Goal: Task Accomplishment & Management: Use online tool/utility

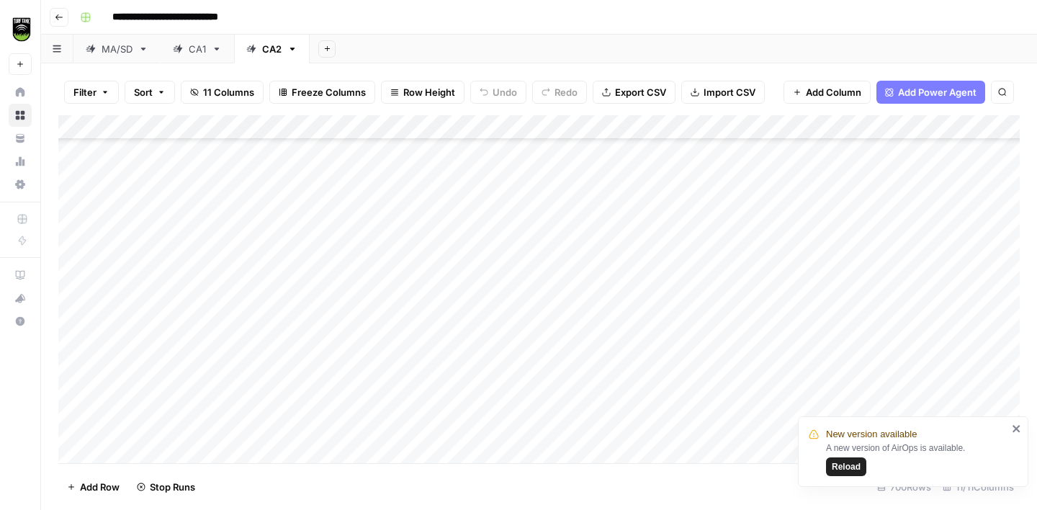
scroll to position [16843, 0]
click at [291, 50] on icon "button" at bounding box center [292, 49] width 10 height 10
click at [332, 102] on span "Duplicate Sheet" at bounding box center [350, 96] width 69 height 14
click at [354, 48] on div "CA2" at bounding box center [347, 49] width 19 height 14
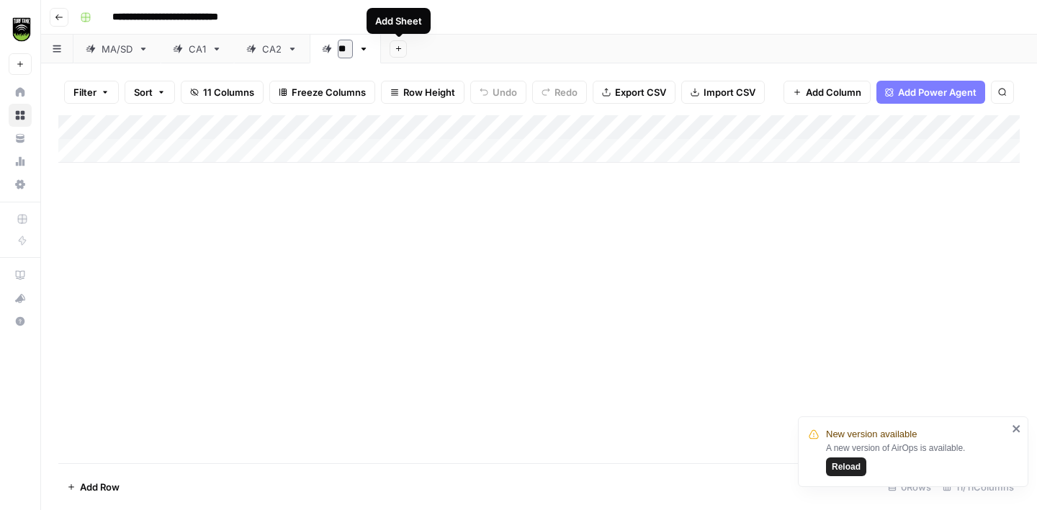
type input "***"
click at [366, 254] on div "Add Column" at bounding box center [539, 289] width 962 height 348
click at [674, 95] on div "Filter Sort 11 Columns Freeze Columns Row Height Undo Redo Export CSV Import CS…" at bounding box center [539, 92] width 962 height 46
click at [694, 97] on button "Import CSV" at bounding box center [723, 92] width 84 height 23
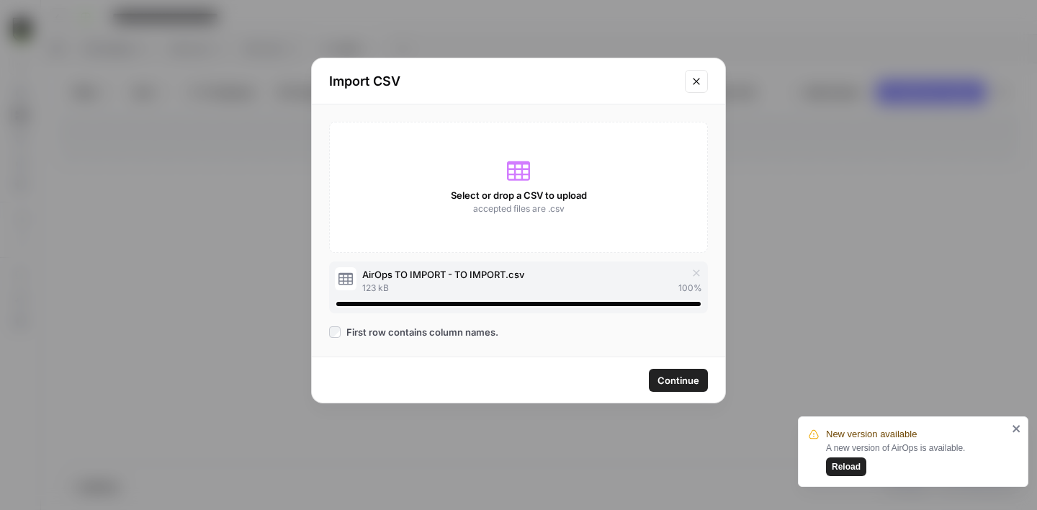
click at [670, 378] on span "Continue" at bounding box center [679, 380] width 42 height 14
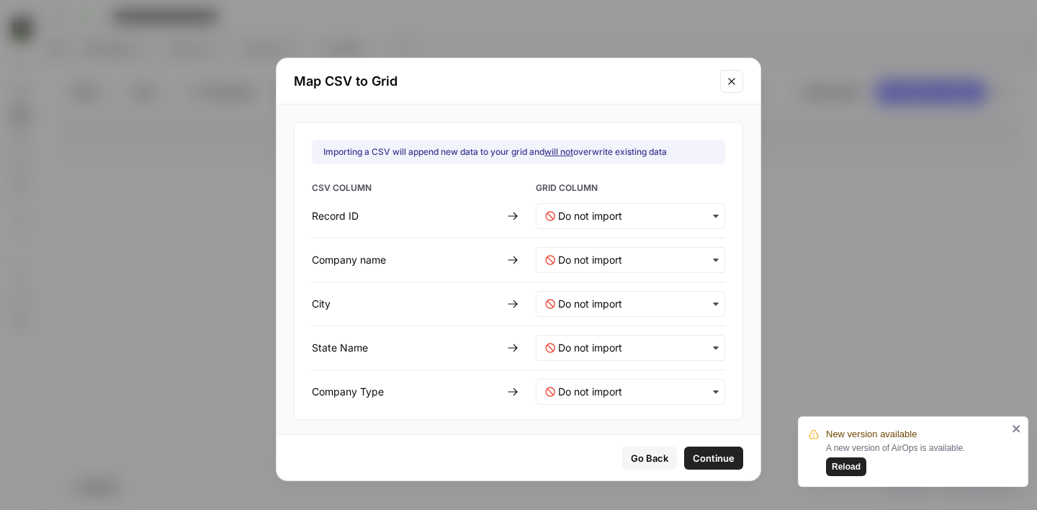
click at [587, 224] on div "button" at bounding box center [630, 216] width 189 height 26
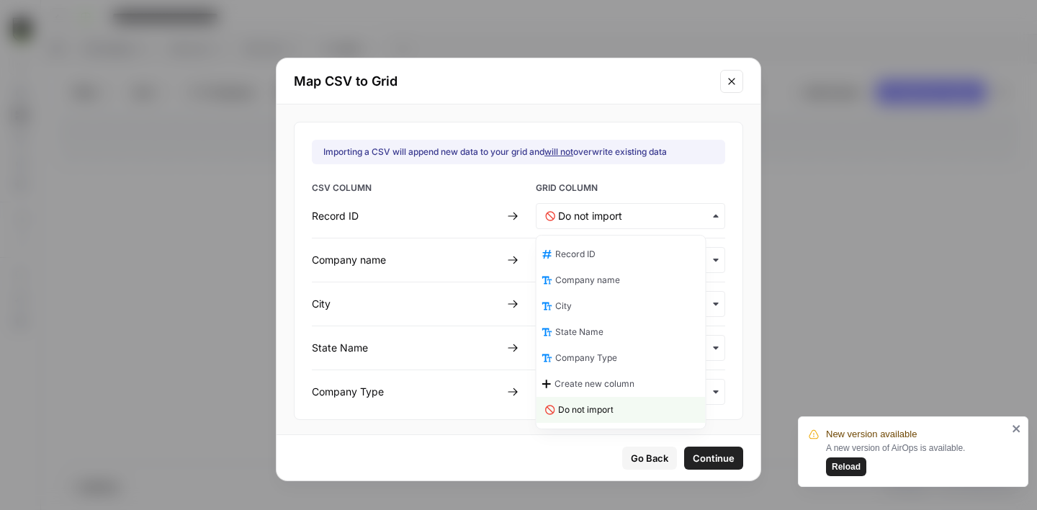
click at [594, 256] on span "Record ID" at bounding box center [575, 254] width 40 height 13
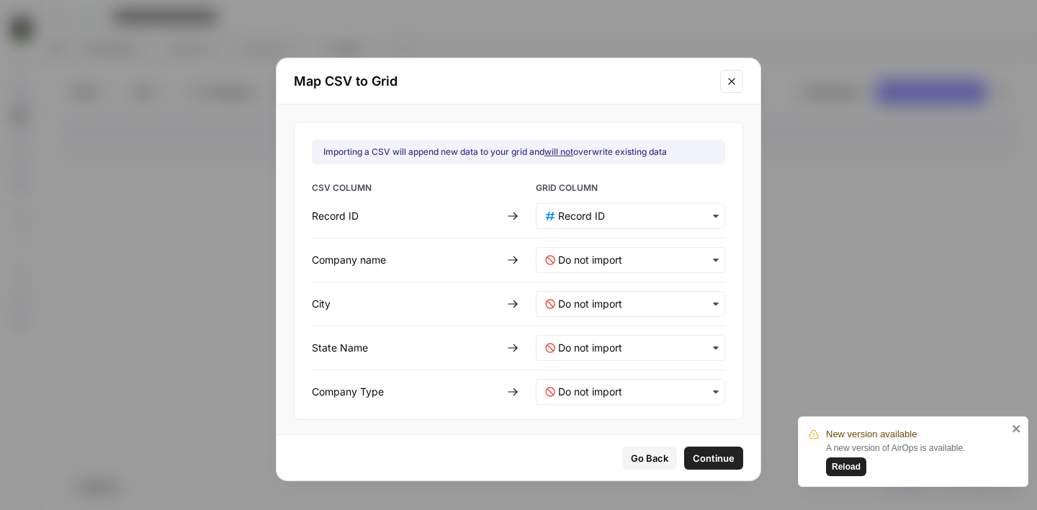
click at [581, 249] on div "button" at bounding box center [630, 260] width 189 height 26
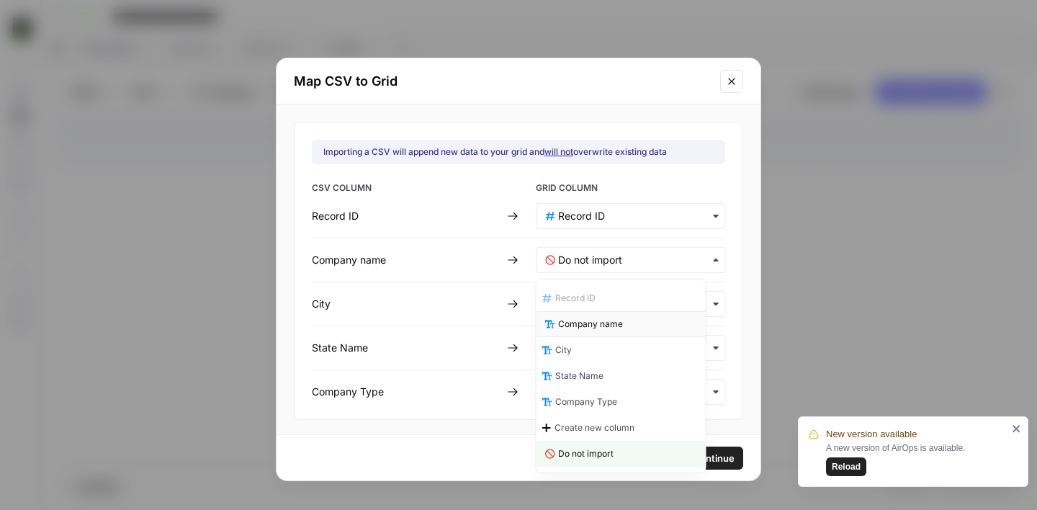
click at [581, 331] on div "Company name" at bounding box center [621, 324] width 169 height 26
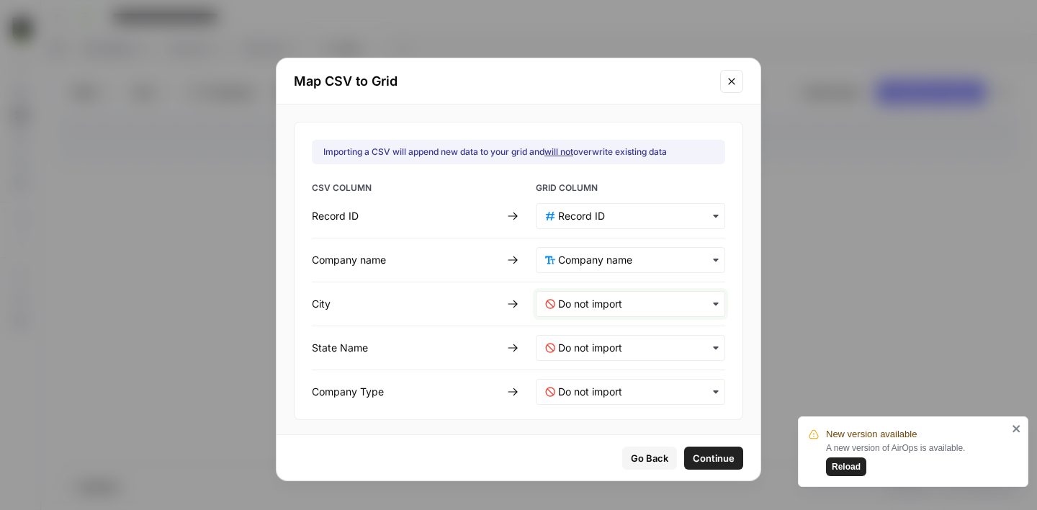
click at [565, 307] on input "text" at bounding box center [637, 304] width 158 height 14
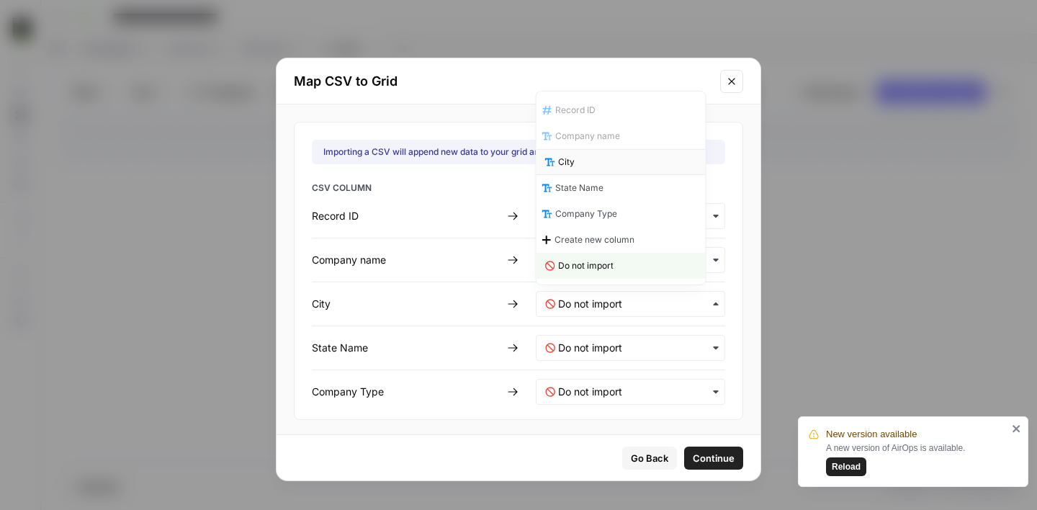
click at [586, 168] on div "City" at bounding box center [621, 162] width 169 height 26
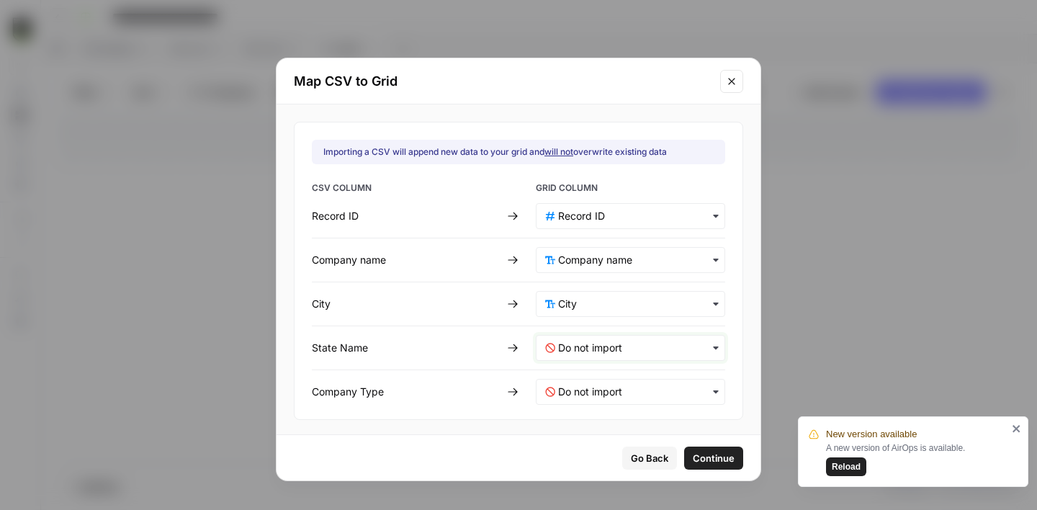
click at [581, 344] on Name-mapping "text" at bounding box center [637, 348] width 158 height 14
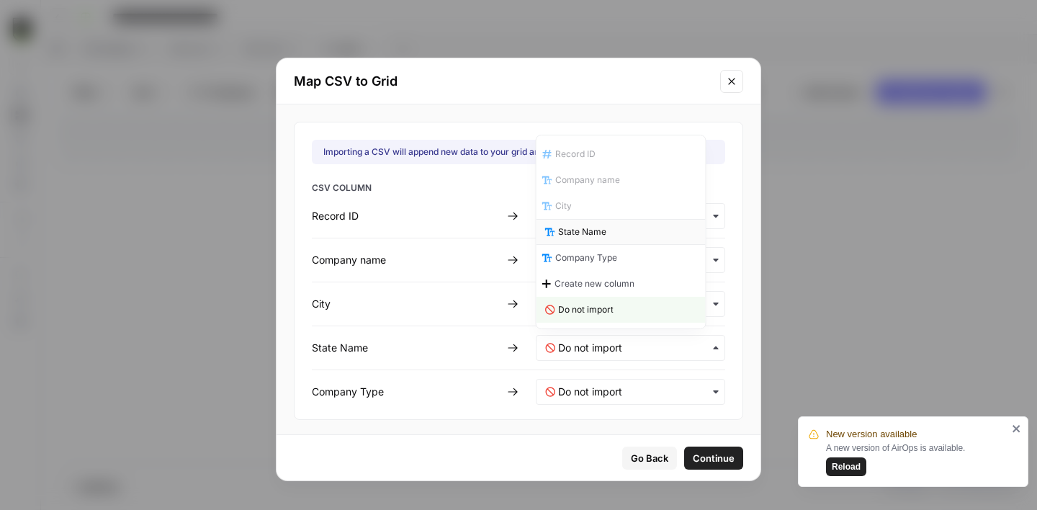
click at [586, 228] on span "State Name" at bounding box center [582, 231] width 48 height 13
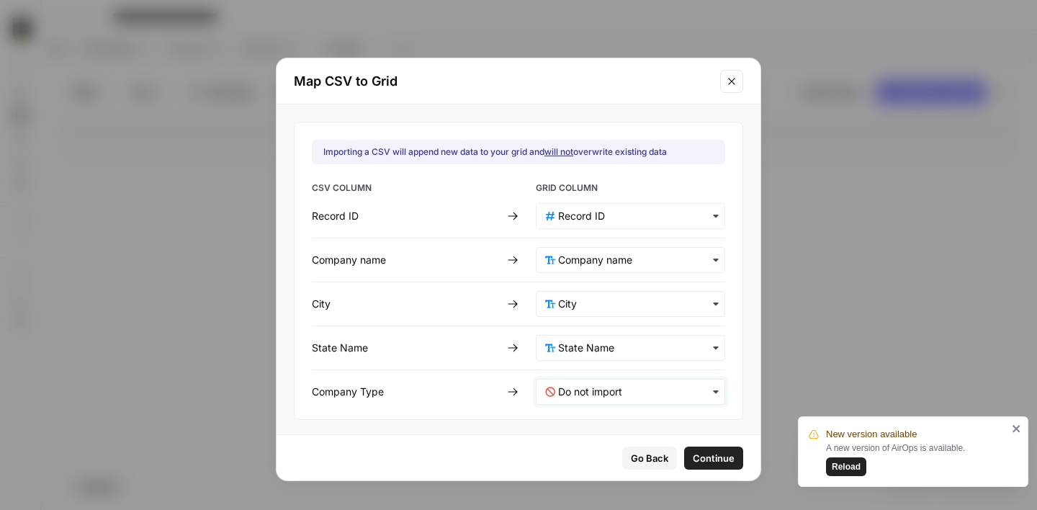
click at [583, 385] on Type-mapping "text" at bounding box center [637, 392] width 158 height 14
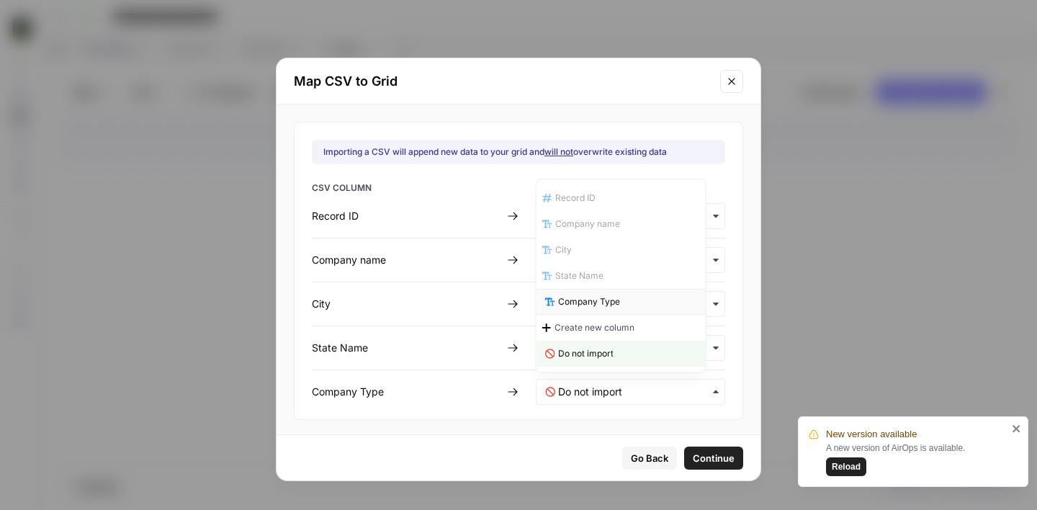
click at [592, 305] on span "Company Type" at bounding box center [589, 301] width 62 height 13
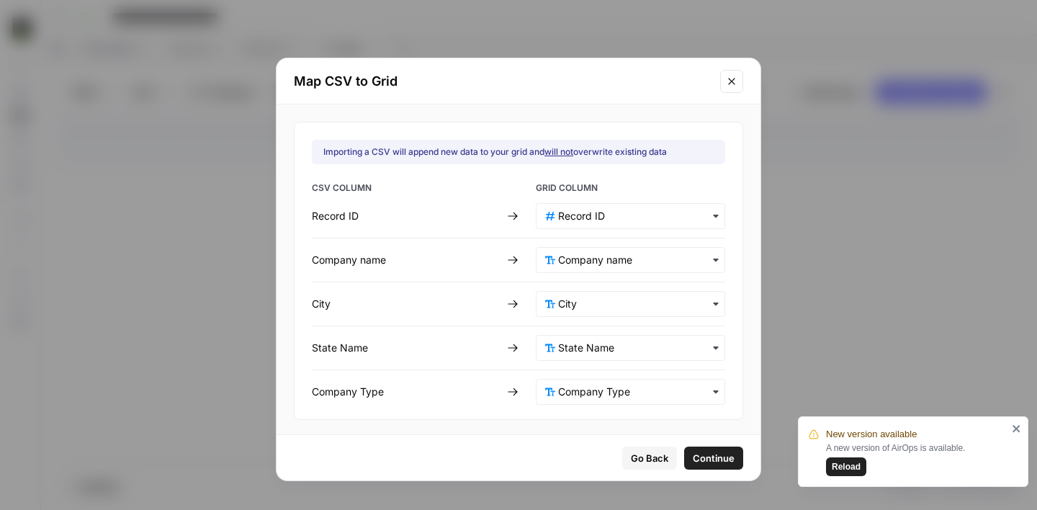
click at [700, 456] on span "Continue" at bounding box center [714, 458] width 42 height 14
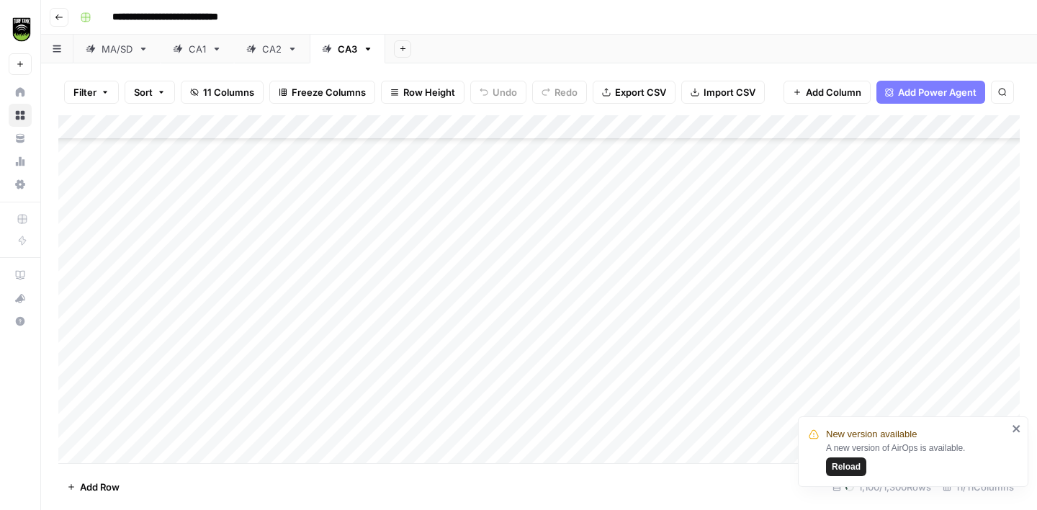
scroll to position [1762, 0]
click at [1010, 428] on div "New version available A new version of AirOps is available. Reload" at bounding box center [908, 452] width 207 height 58
click at [1013, 429] on icon "close" at bounding box center [1017, 429] width 10 height 12
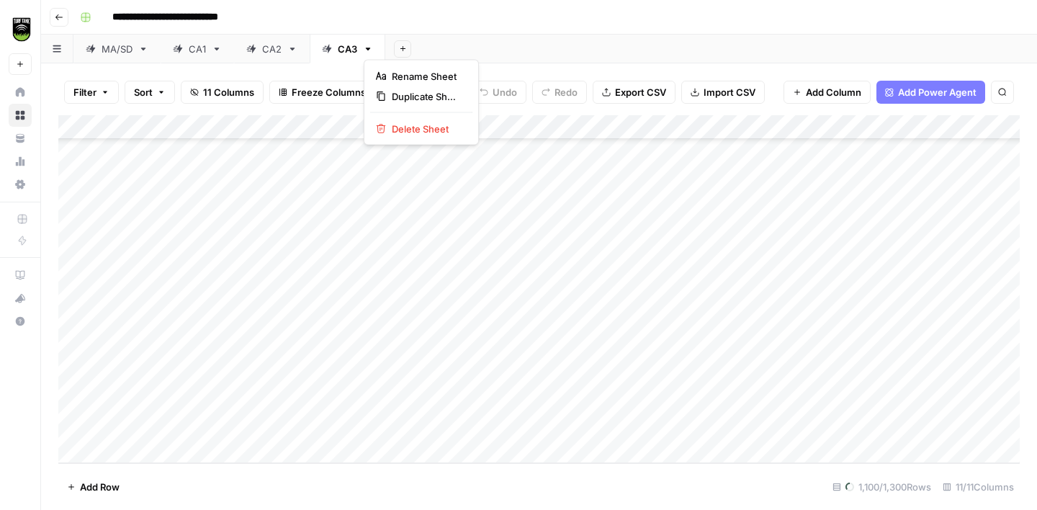
click at [365, 50] on icon "button" at bounding box center [368, 49] width 10 height 10
click at [408, 127] on span "Delete Sheet" at bounding box center [426, 129] width 69 height 14
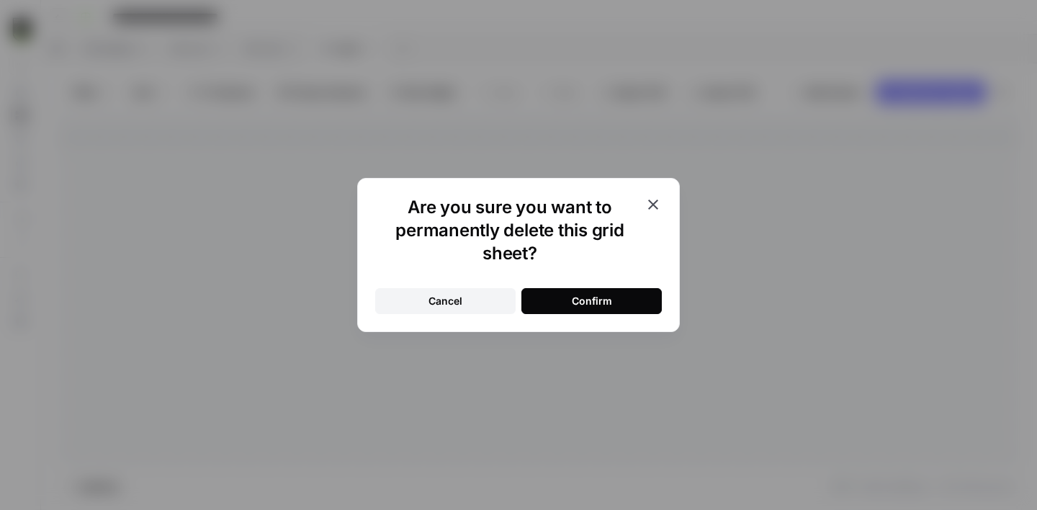
click at [579, 295] on div "Confirm" at bounding box center [592, 301] width 40 height 14
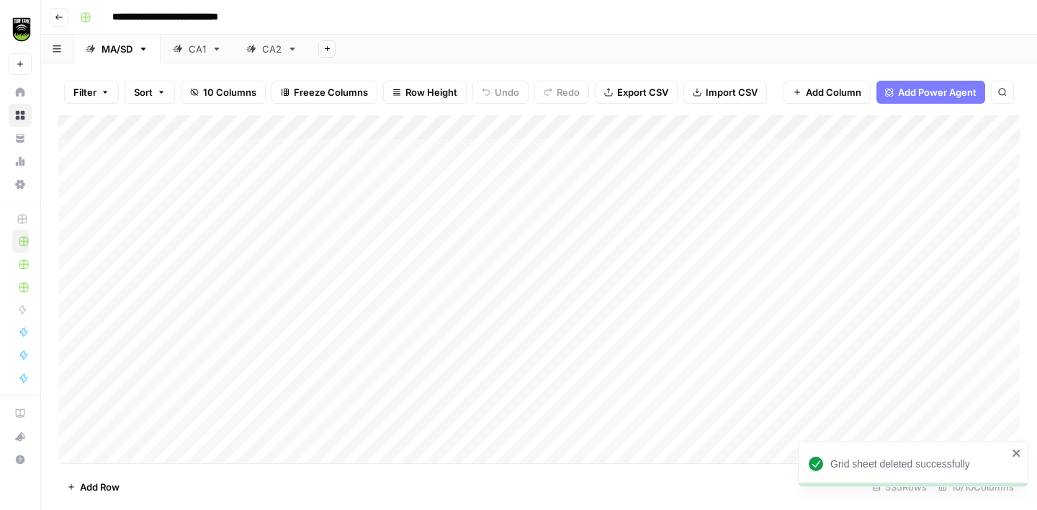
click at [292, 49] on icon at bounding box center [292, 49] width 10 height 10
click at [293, 49] on icon "button" at bounding box center [292, 49] width 5 height 3
click at [344, 96] on span "Duplicate Sheet" at bounding box center [350, 96] width 69 height 14
click at [356, 51] on div "CA2" at bounding box center [347, 49] width 19 height 14
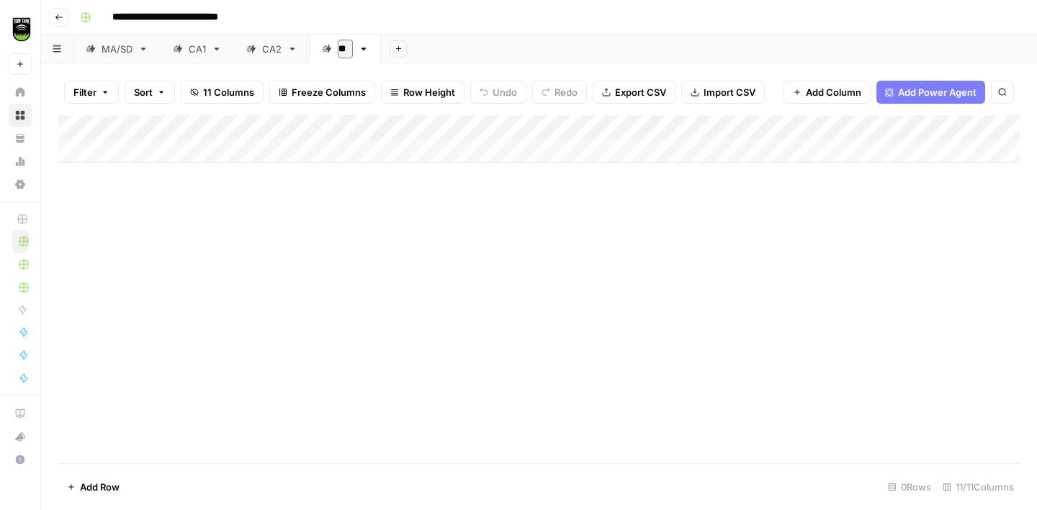
type input "***"
click at [715, 95] on span "Import CSV" at bounding box center [730, 92] width 52 height 14
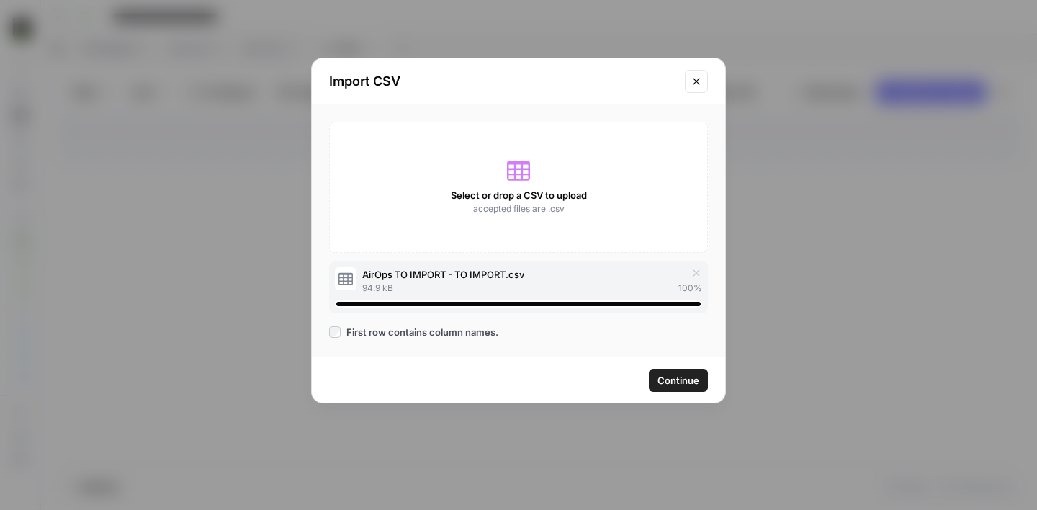
click at [664, 381] on span "Continue" at bounding box center [679, 380] width 42 height 14
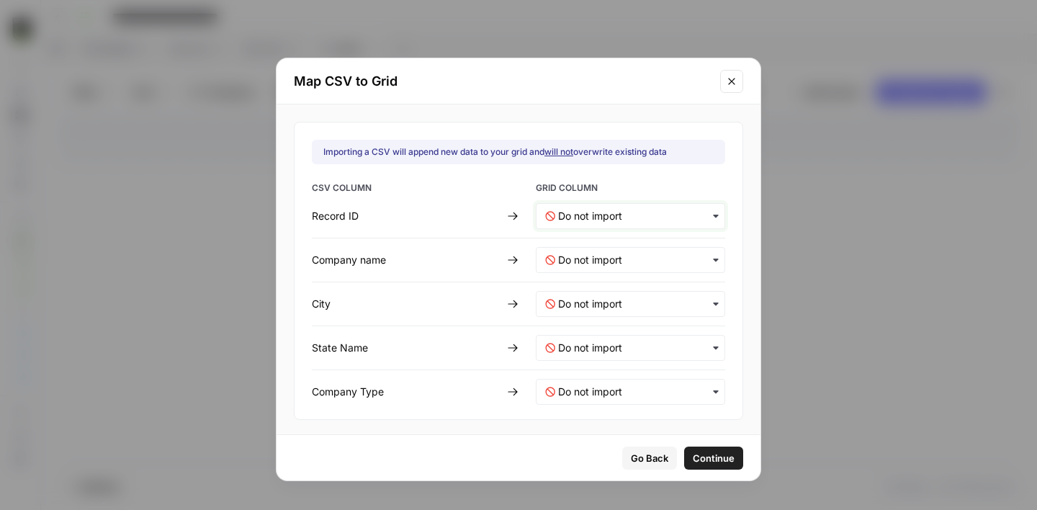
click at [584, 216] on ID-mapping "text" at bounding box center [637, 216] width 158 height 14
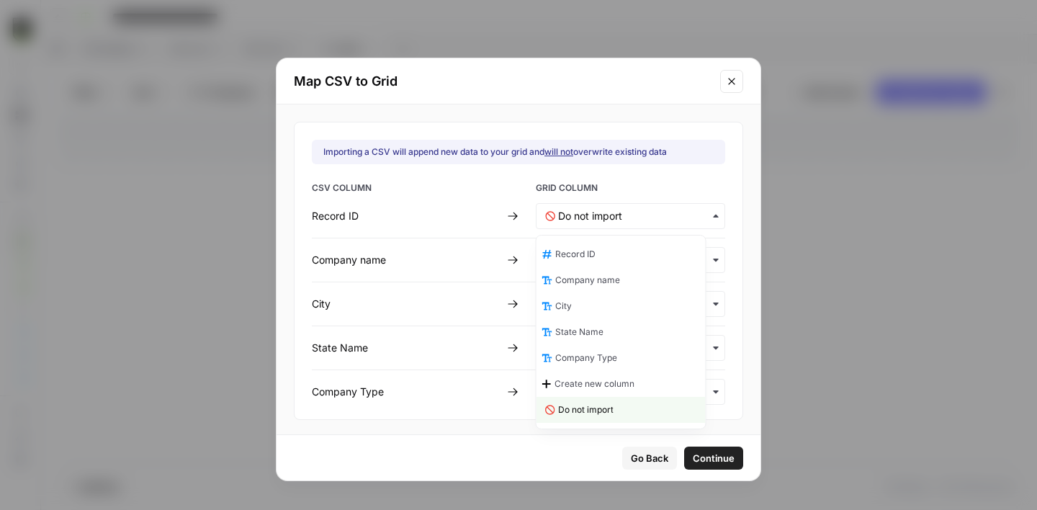
click at [596, 261] on div "Record ID" at bounding box center [621, 254] width 169 height 26
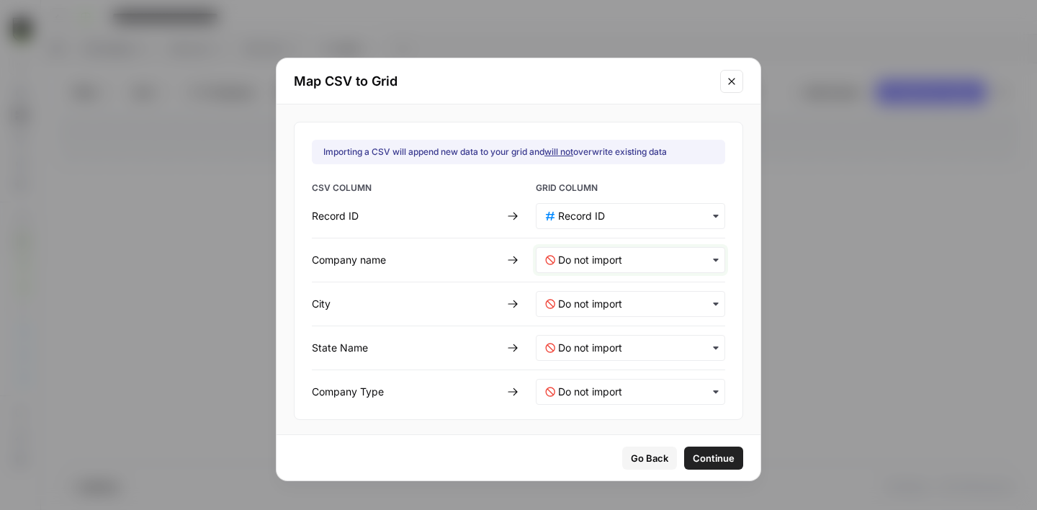
click at [577, 253] on name-mapping "text" at bounding box center [637, 260] width 158 height 14
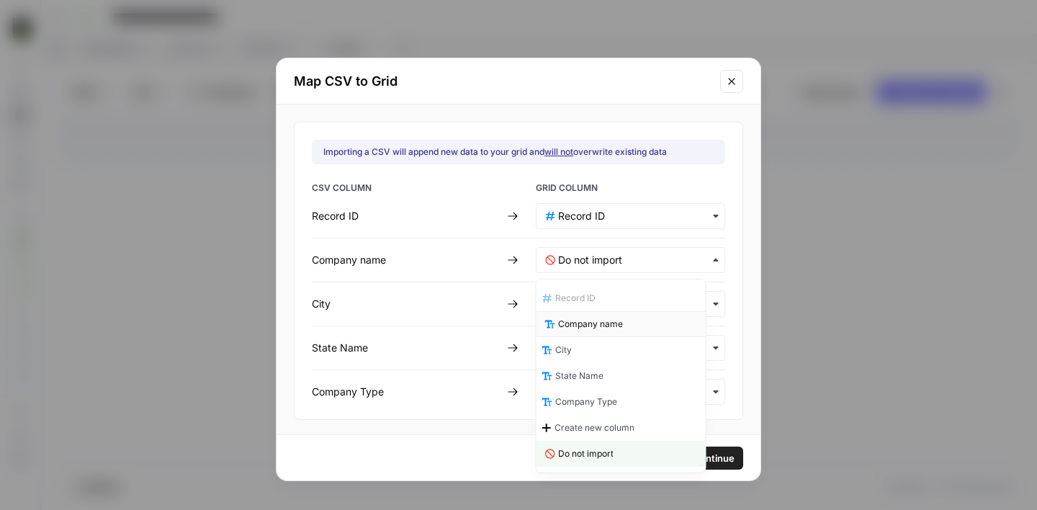
click at [602, 318] on span "Company name" at bounding box center [590, 324] width 65 height 13
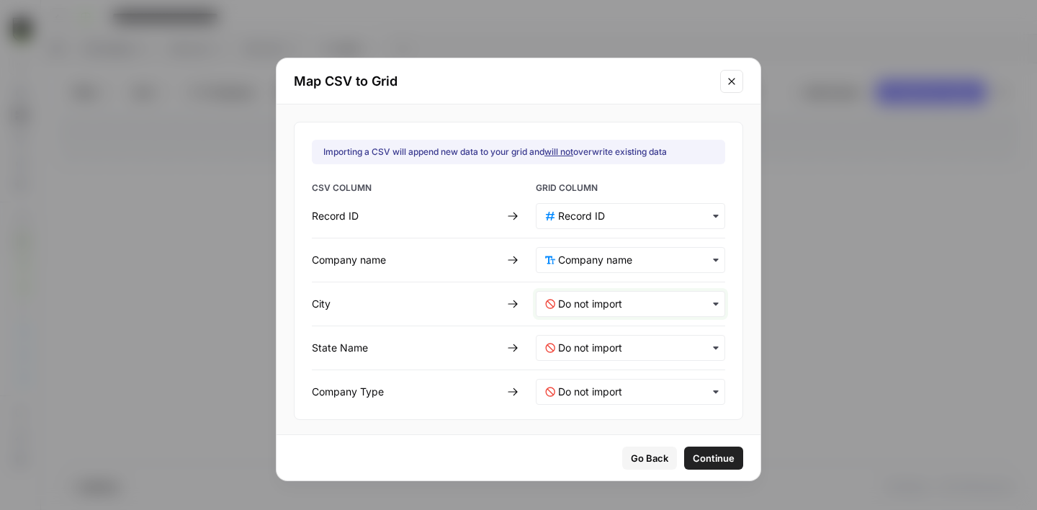
click at [581, 306] on input "text" at bounding box center [637, 304] width 158 height 14
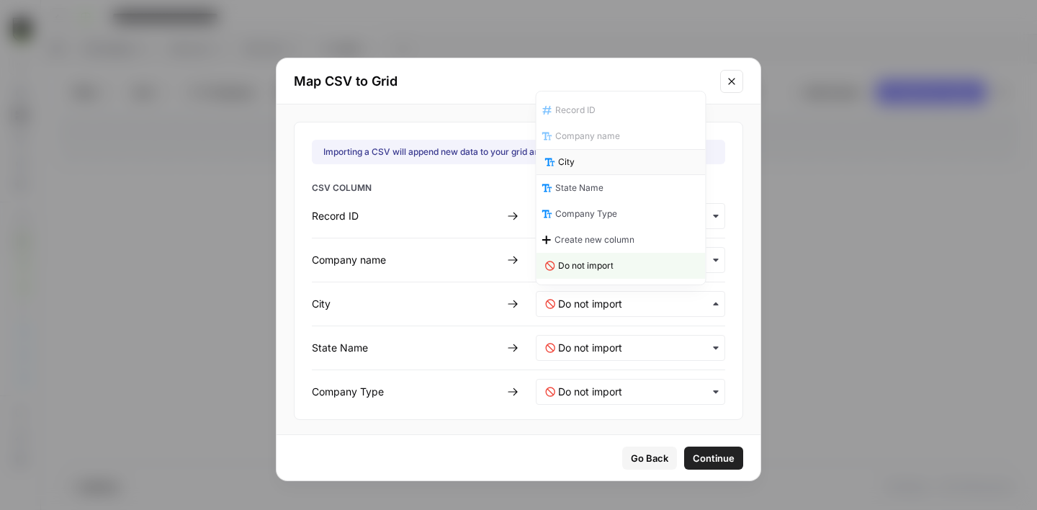
click at [593, 172] on div "City" at bounding box center [621, 162] width 169 height 26
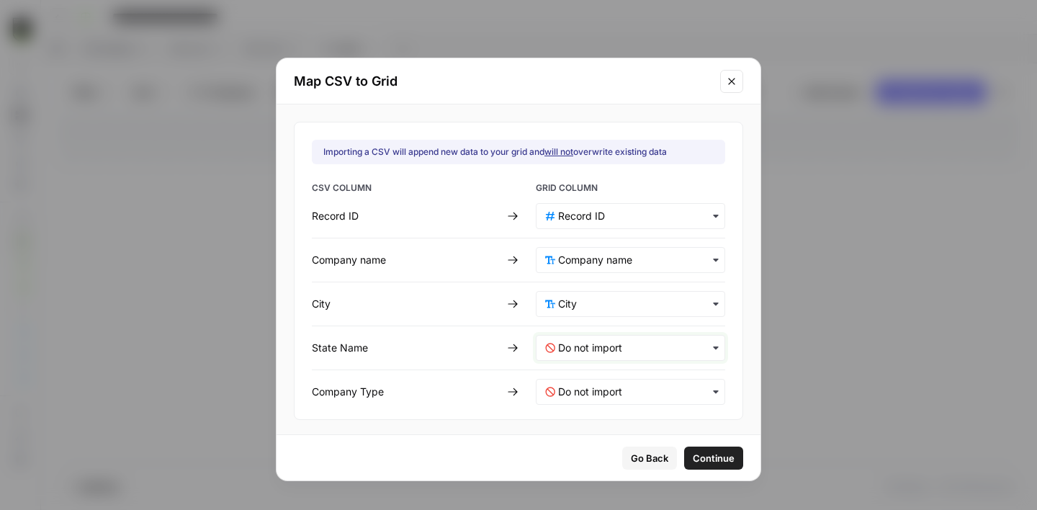
click at [602, 341] on Name-mapping "text" at bounding box center [637, 348] width 158 height 14
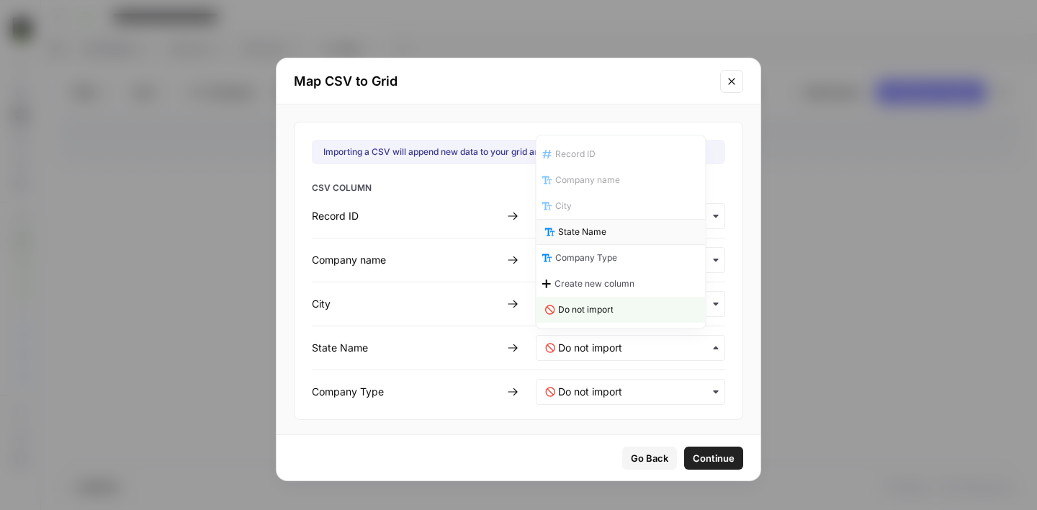
click at [594, 228] on span "State Name" at bounding box center [582, 231] width 48 height 13
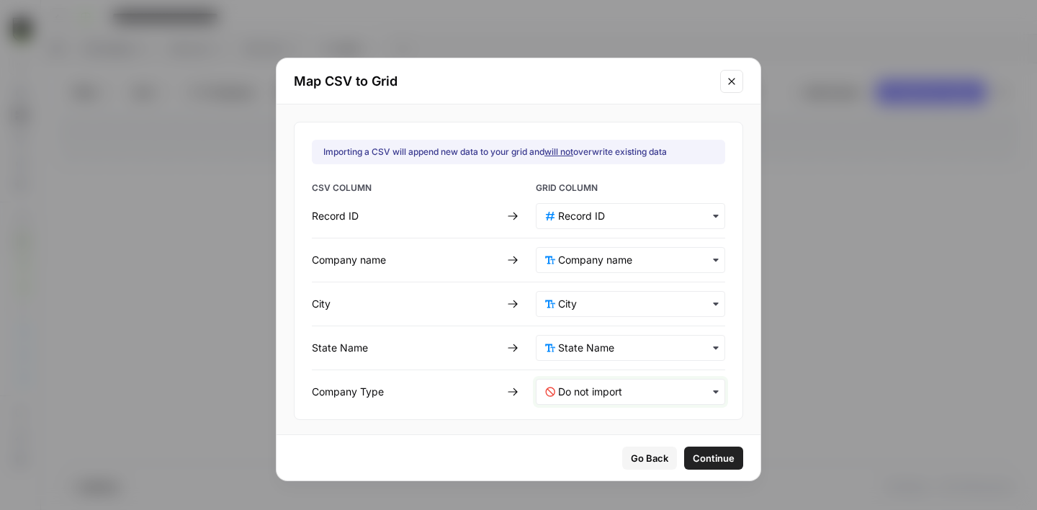
click at [583, 388] on Type-mapping "text" at bounding box center [637, 392] width 158 height 14
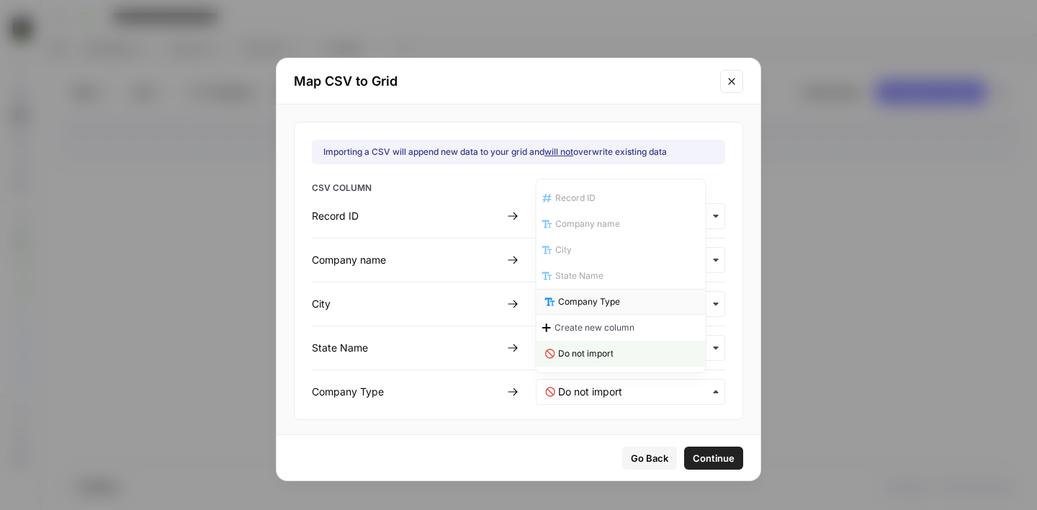
click at [590, 310] on div "Company Type" at bounding box center [621, 302] width 169 height 26
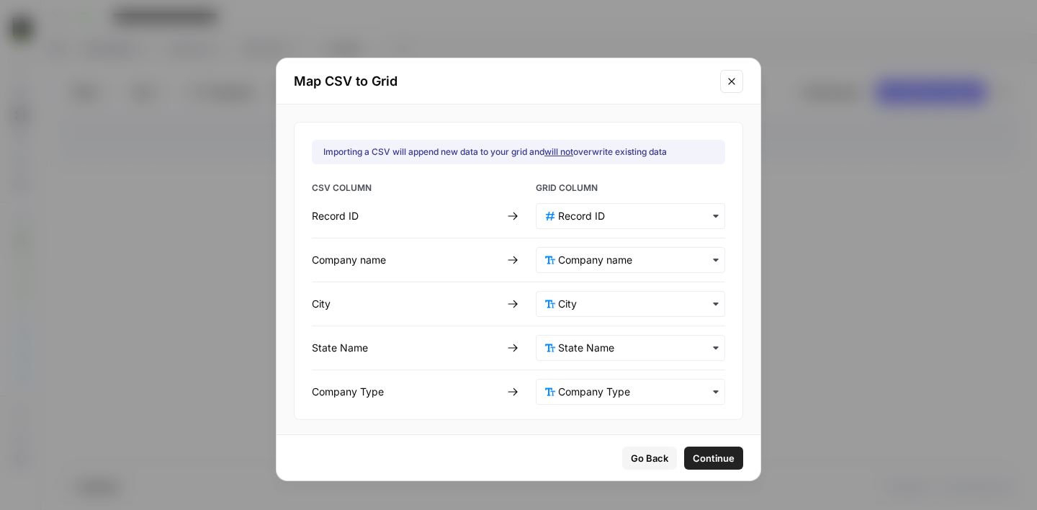
click at [701, 462] on span "Continue" at bounding box center [714, 458] width 42 height 14
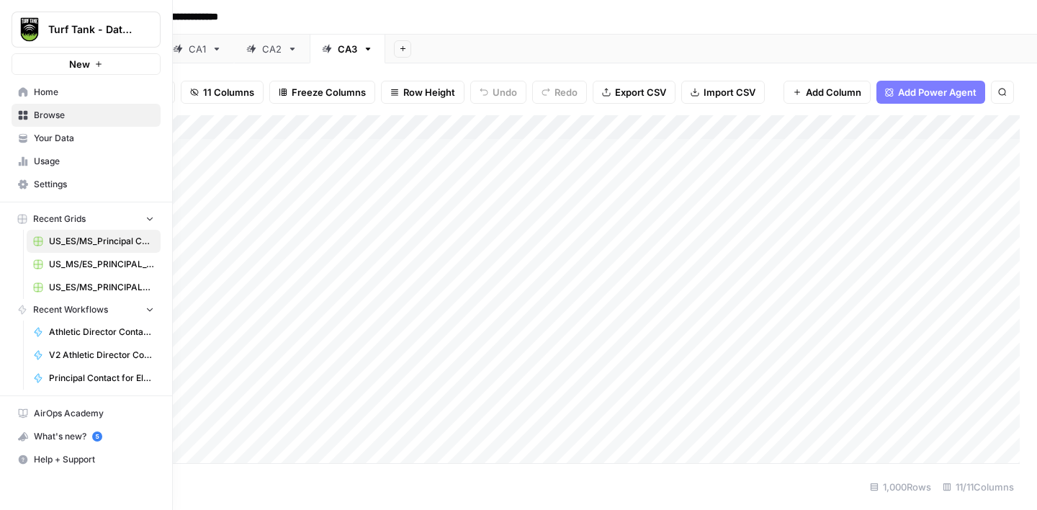
click at [53, 178] on span "Settings" at bounding box center [94, 184] width 120 height 13
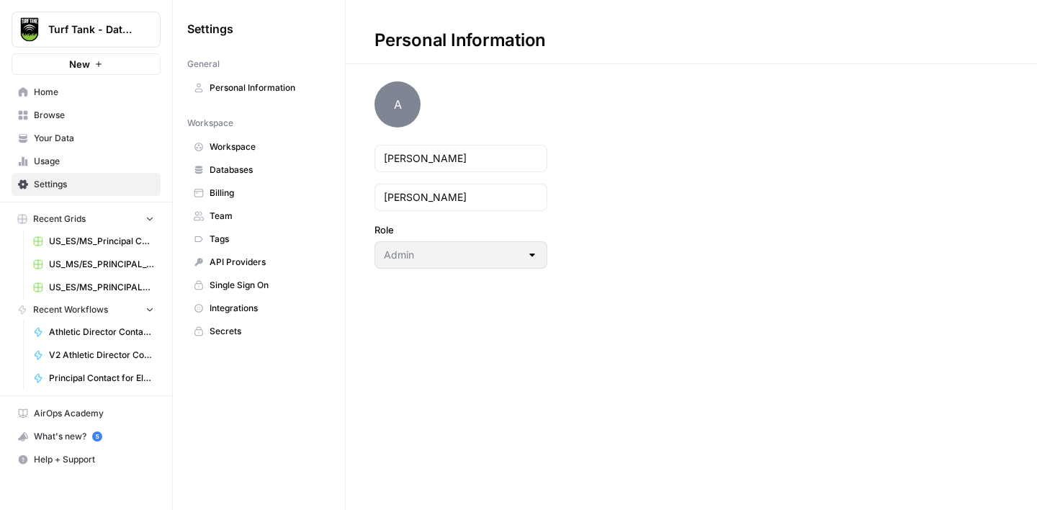
click at [245, 188] on span "Billing" at bounding box center [267, 193] width 115 height 13
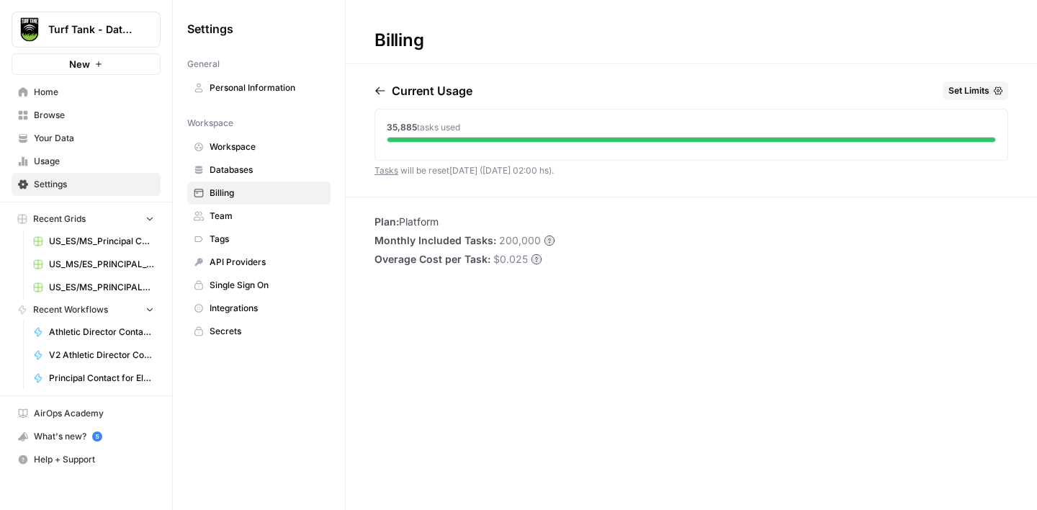
click at [54, 103] on link "Home" at bounding box center [86, 92] width 149 height 23
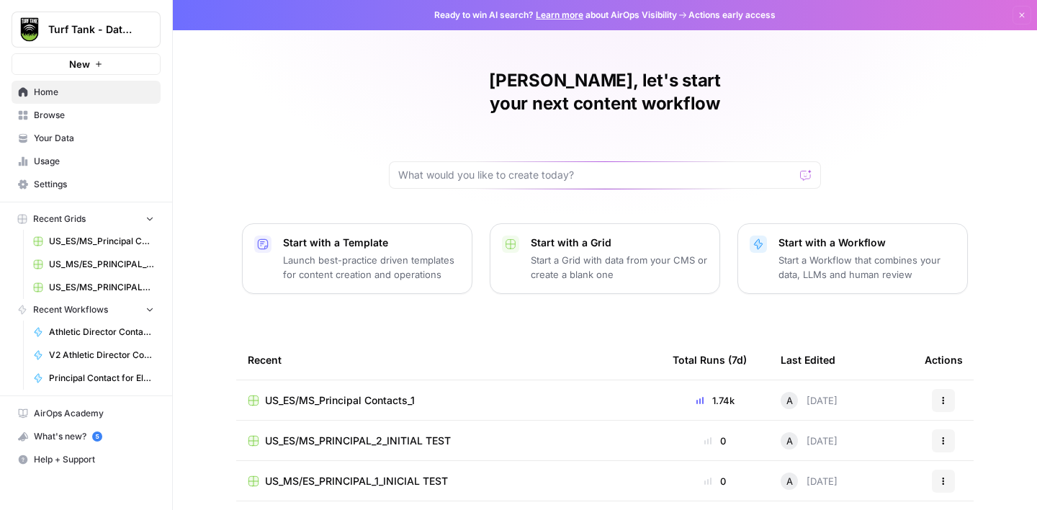
click at [370, 393] on span "US_ES/MS_Principal Contacts_1" at bounding box center [340, 400] width 150 height 14
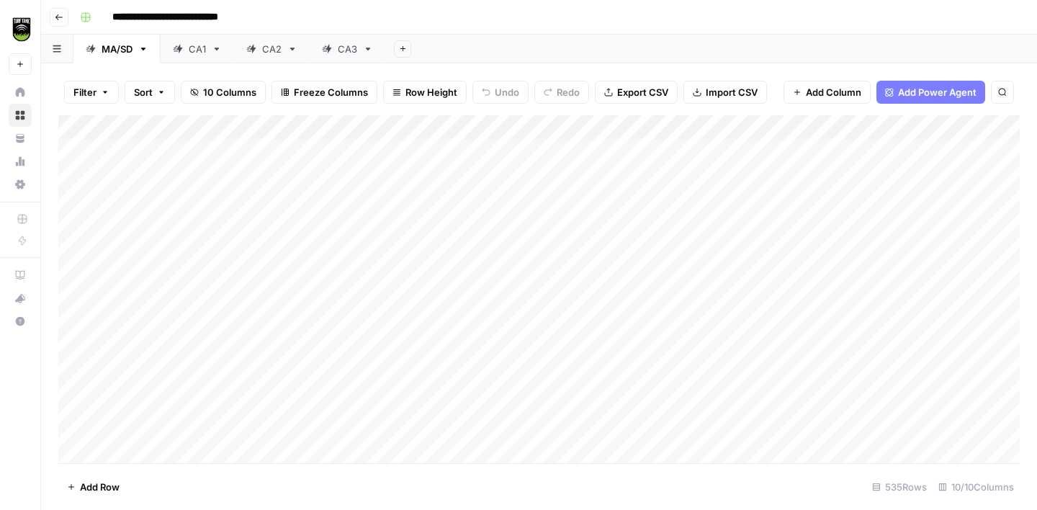
click at [340, 46] on div "CA3" at bounding box center [347, 49] width 19 height 14
click at [702, 124] on div "Add Column" at bounding box center [539, 289] width 962 height 348
click at [740, 158] on span "All Rows" at bounding box center [753, 160] width 91 height 14
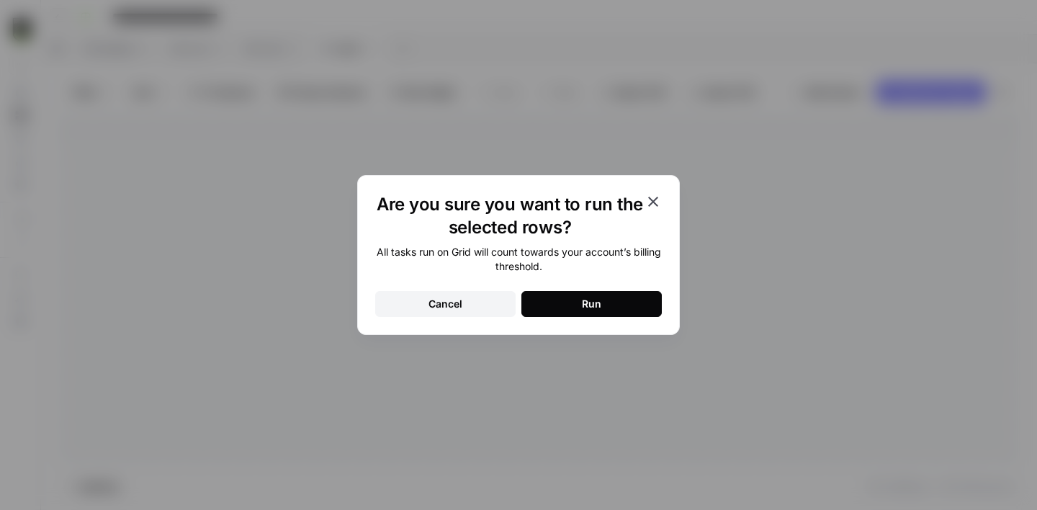
click at [611, 297] on button "Run" at bounding box center [591, 304] width 140 height 26
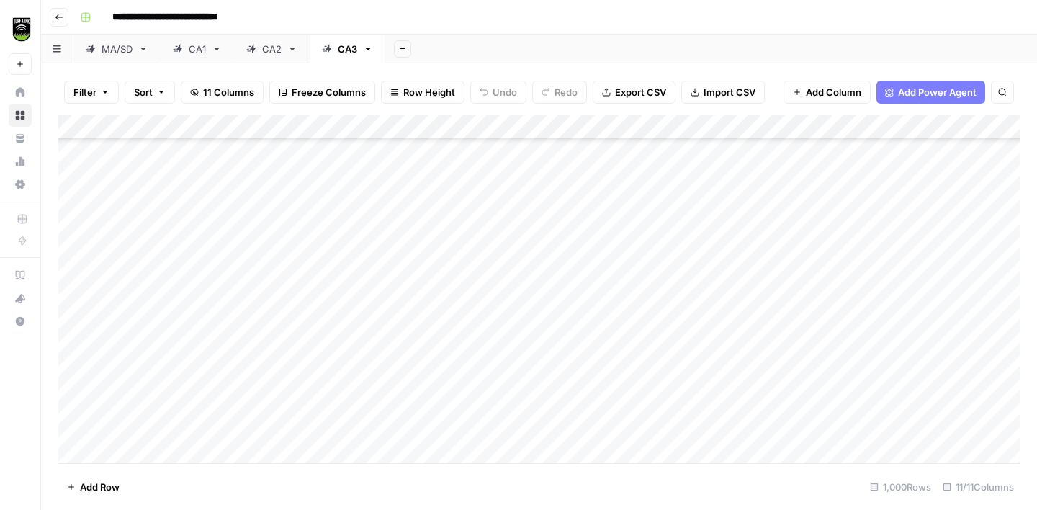
scroll to position [24190, 0]
click at [640, 86] on span "Export CSV" at bounding box center [640, 92] width 51 height 14
click at [370, 50] on icon "button" at bounding box center [368, 49] width 10 height 10
click at [414, 98] on span "Duplicate Sheet" at bounding box center [426, 96] width 69 height 14
click at [432, 51] on div "CA3" at bounding box center [422, 49] width 19 height 14
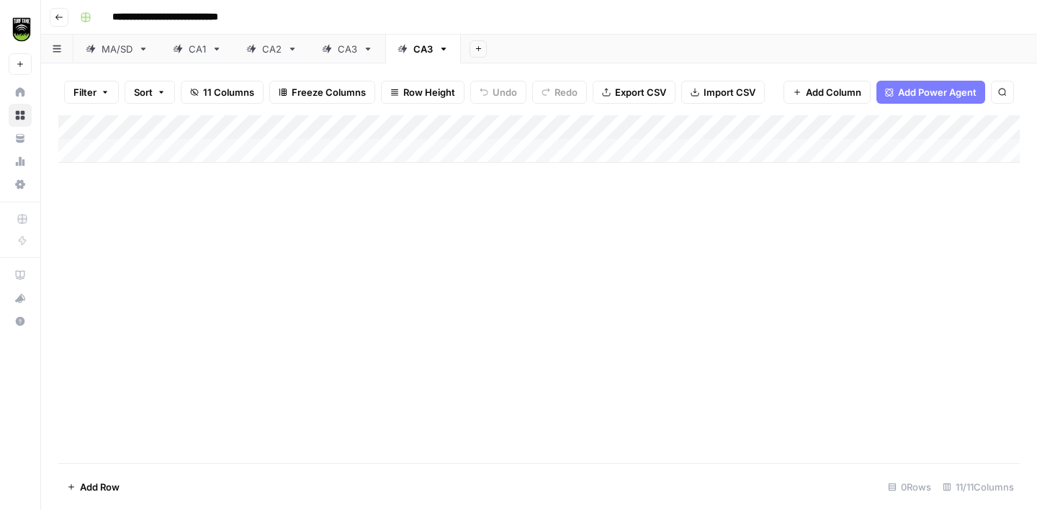
click at [432, 51] on div "CA3" at bounding box center [422, 49] width 19 height 14
type input "***"
click at [699, 96] on button "Import CSV" at bounding box center [723, 92] width 84 height 23
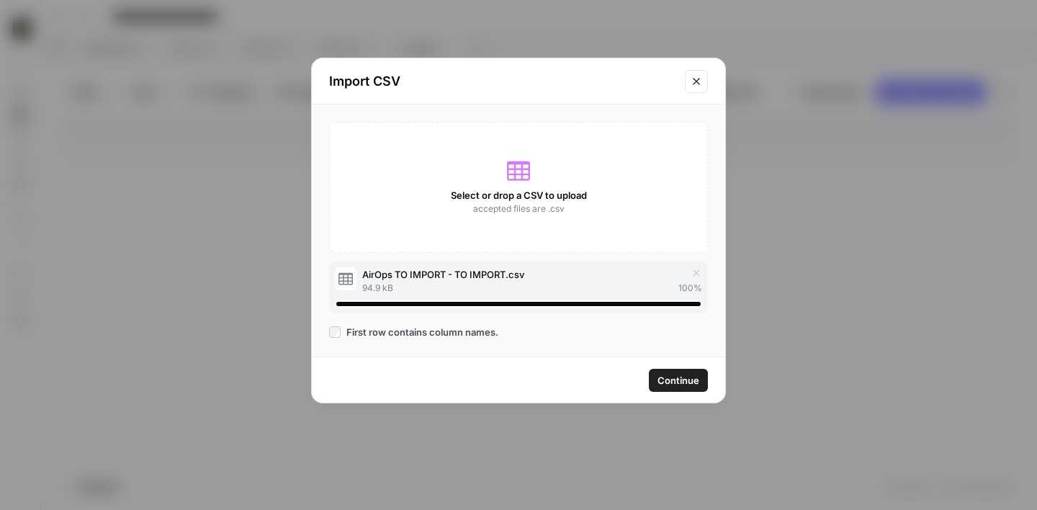
click at [689, 386] on span "Continue" at bounding box center [679, 380] width 42 height 14
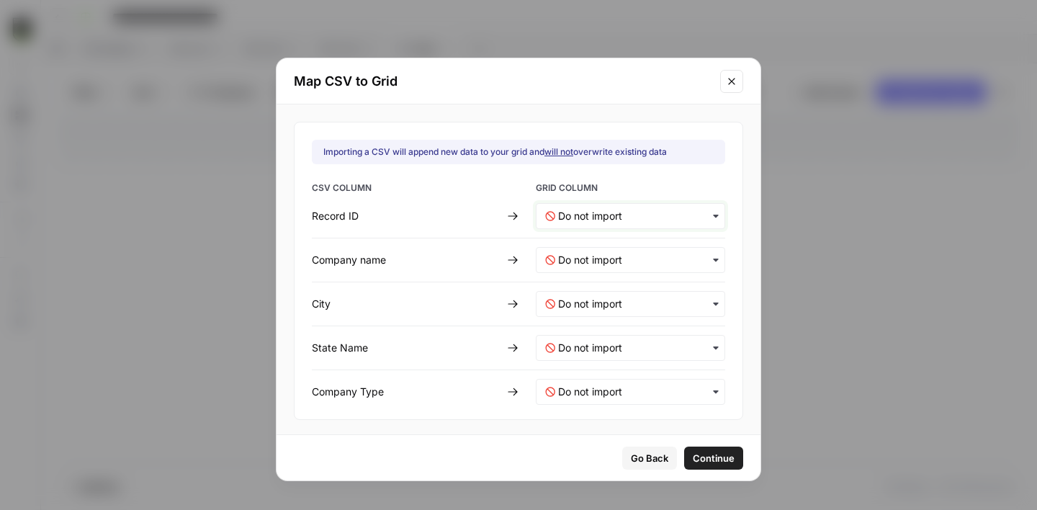
click at [597, 220] on ID-mapping "text" at bounding box center [637, 216] width 158 height 14
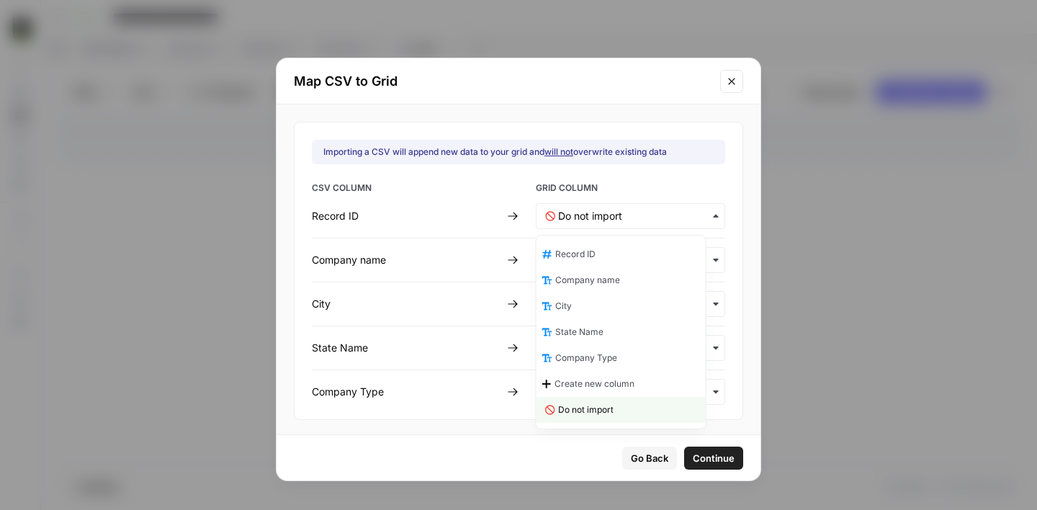
click at [599, 254] on div "Record ID" at bounding box center [621, 254] width 169 height 26
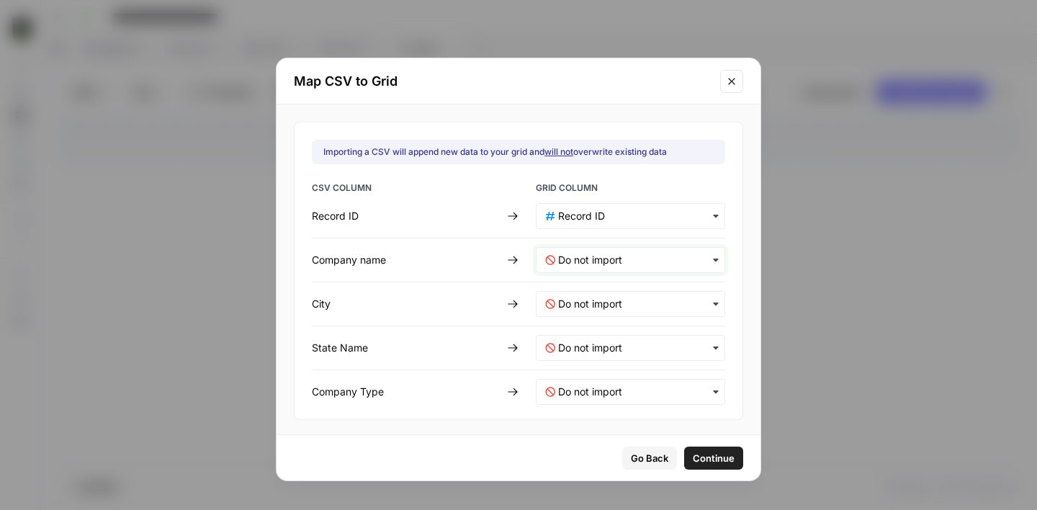
click at [580, 255] on name-mapping "text" at bounding box center [637, 260] width 158 height 14
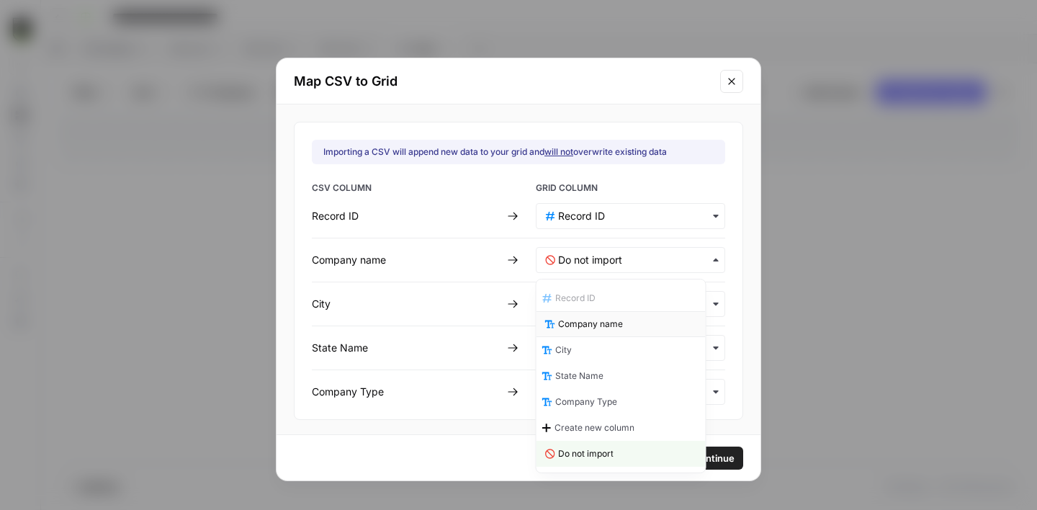
click at [588, 321] on span "Company name" at bounding box center [590, 324] width 65 height 13
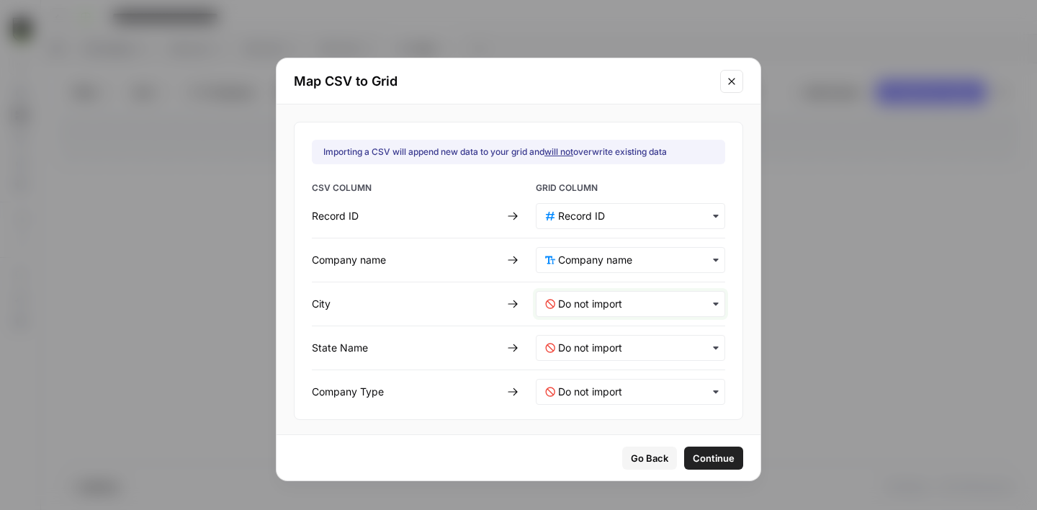
click at [574, 309] on input "text" at bounding box center [637, 304] width 158 height 14
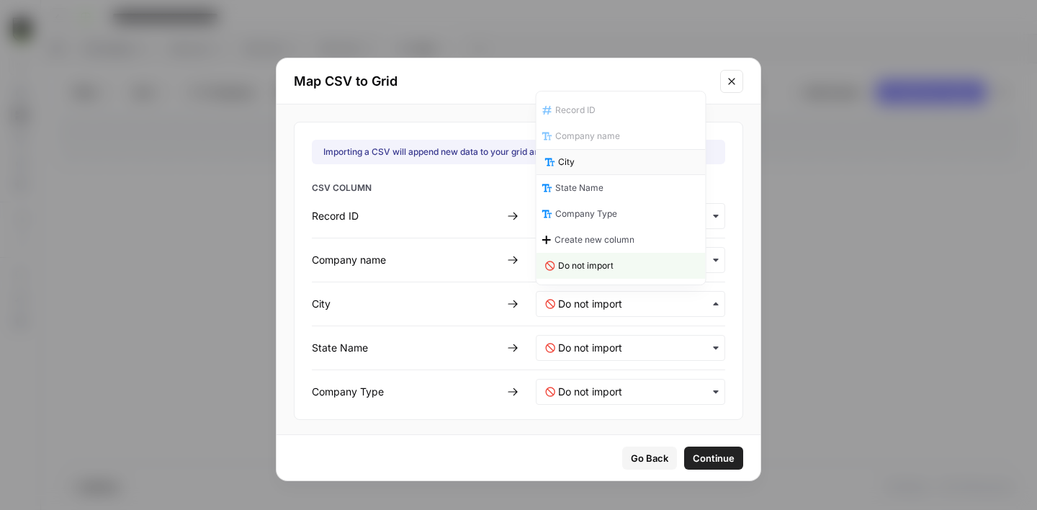
click at [587, 165] on div "City" at bounding box center [621, 162] width 169 height 26
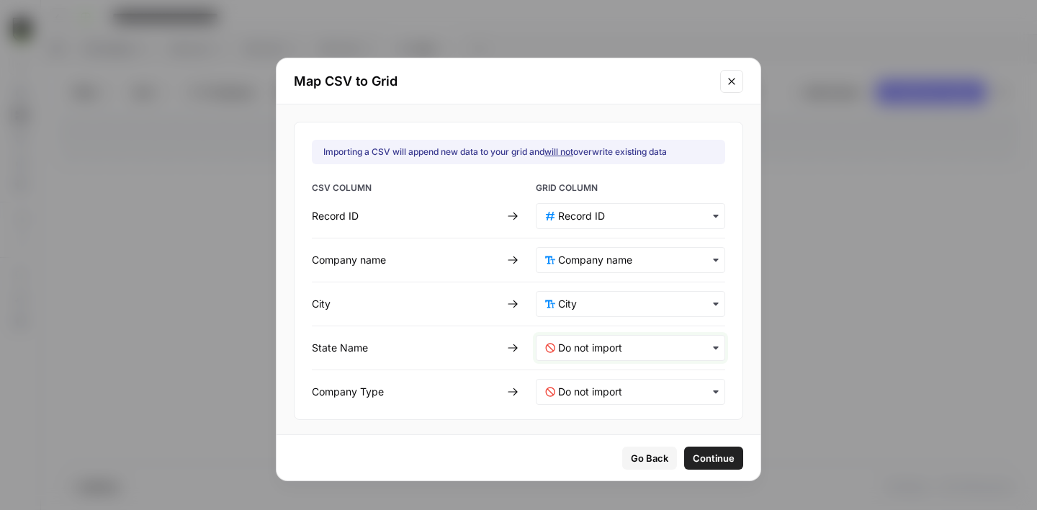
click at [560, 352] on Name-mapping "text" at bounding box center [637, 348] width 158 height 14
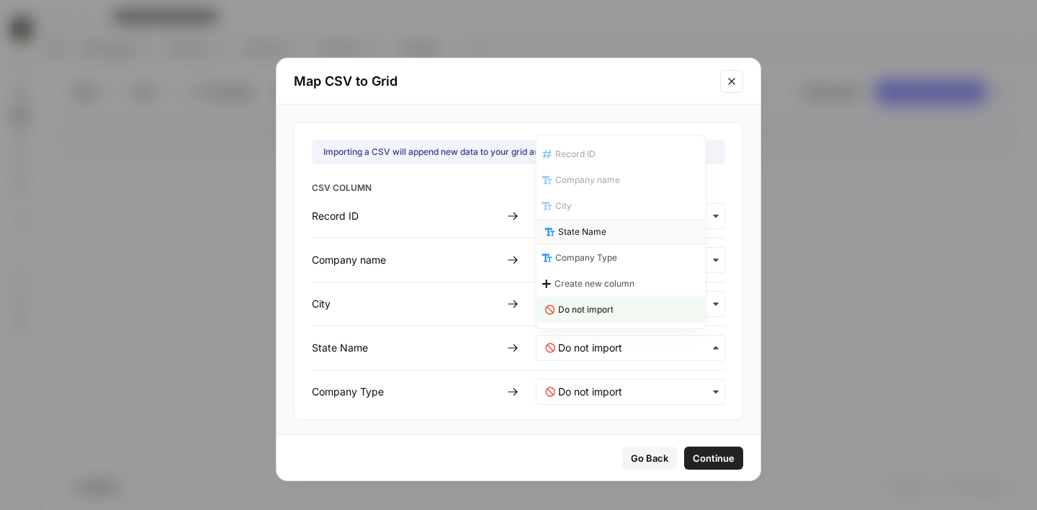
click at [576, 230] on span "State Name" at bounding box center [582, 231] width 48 height 13
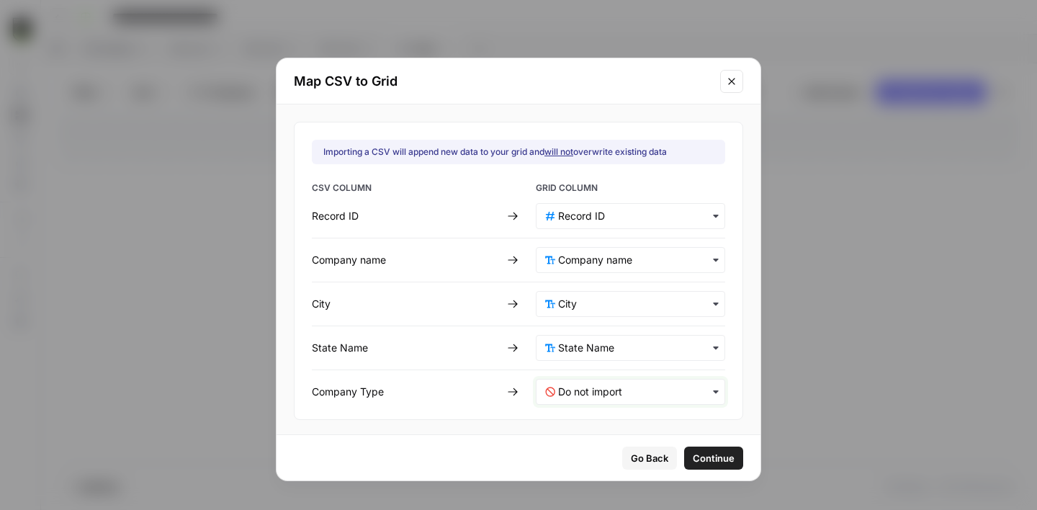
click at [579, 386] on Type-mapping "text" at bounding box center [637, 392] width 158 height 14
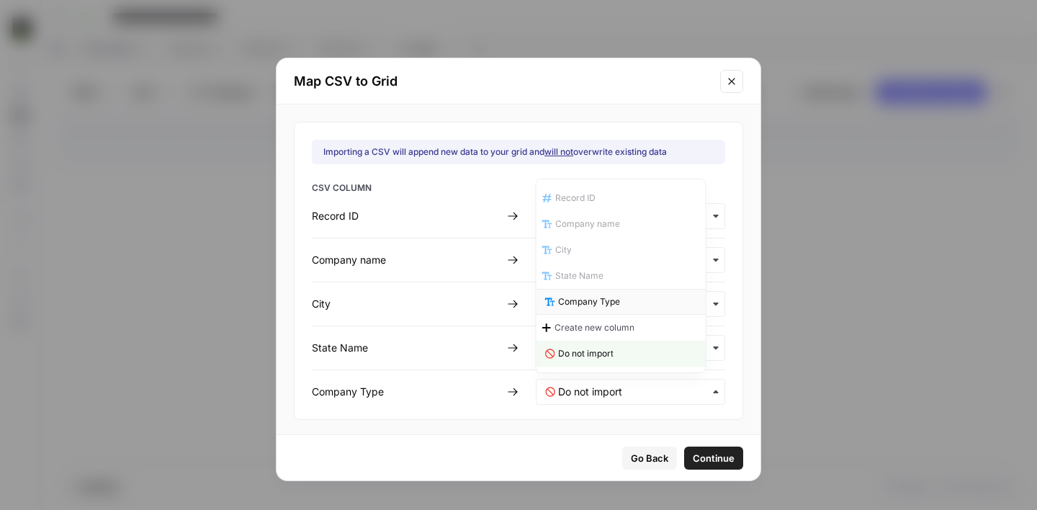
click at [587, 303] on span "Company Type" at bounding box center [589, 301] width 62 height 13
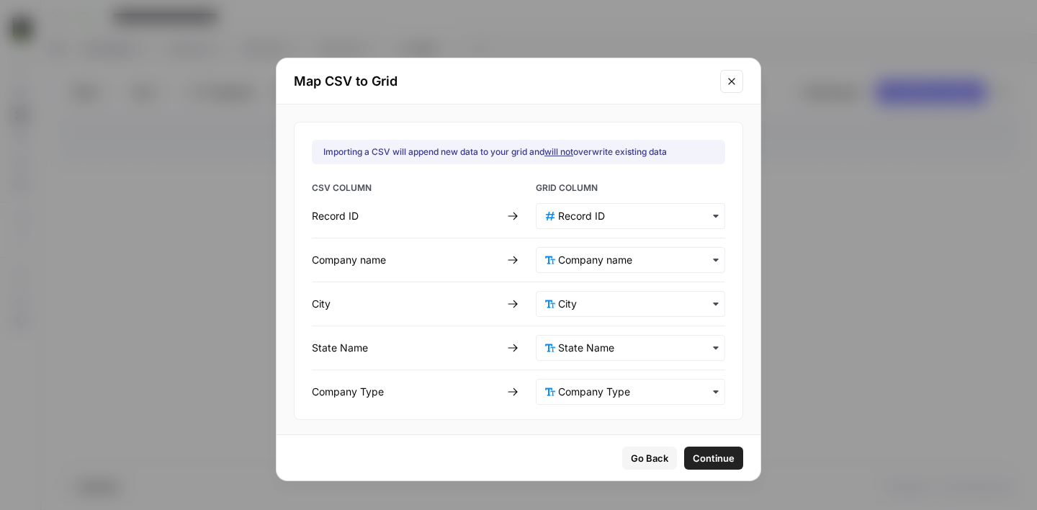
click at [693, 456] on span "Continue" at bounding box center [714, 458] width 42 height 14
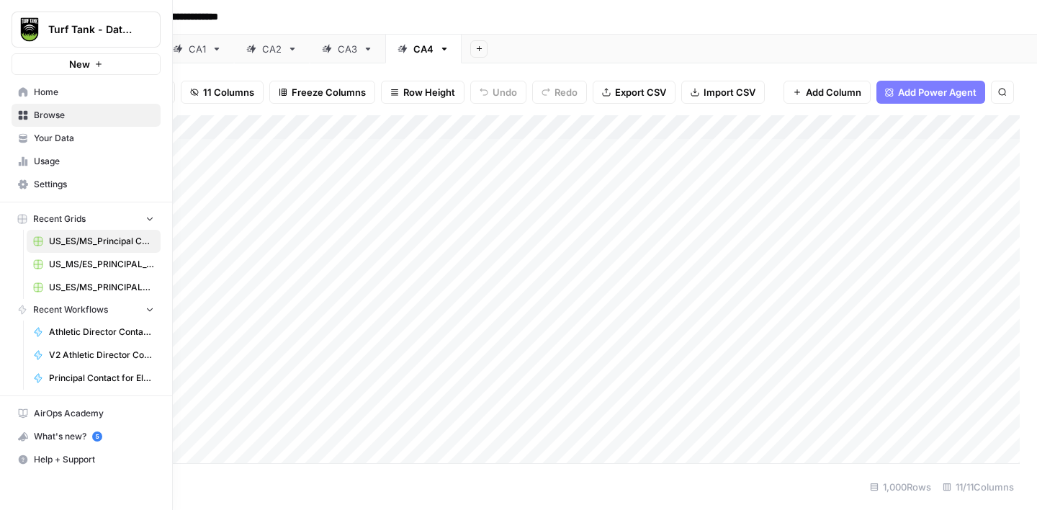
click at [24, 159] on icon at bounding box center [23, 161] width 3 height 9
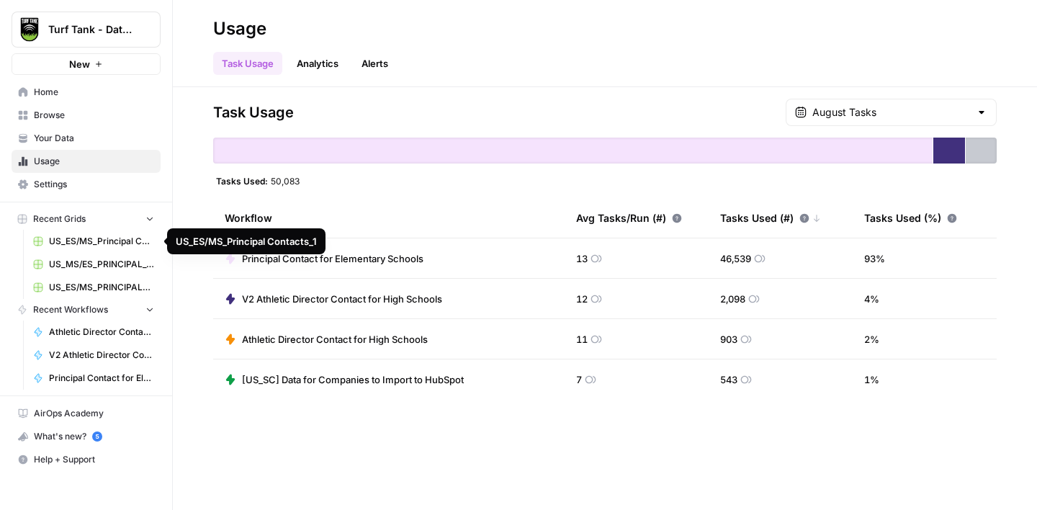
click at [86, 233] on link "US_ES/MS_Principal Contacts_1" at bounding box center [94, 241] width 134 height 23
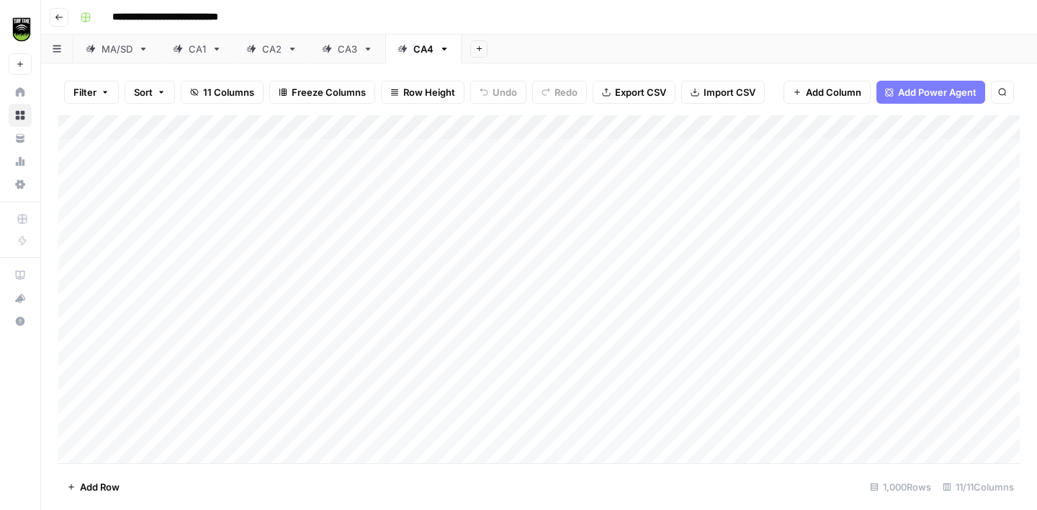
click at [702, 126] on div "Add Column" at bounding box center [539, 289] width 962 height 348
click at [735, 161] on span "All Rows" at bounding box center [753, 160] width 91 height 14
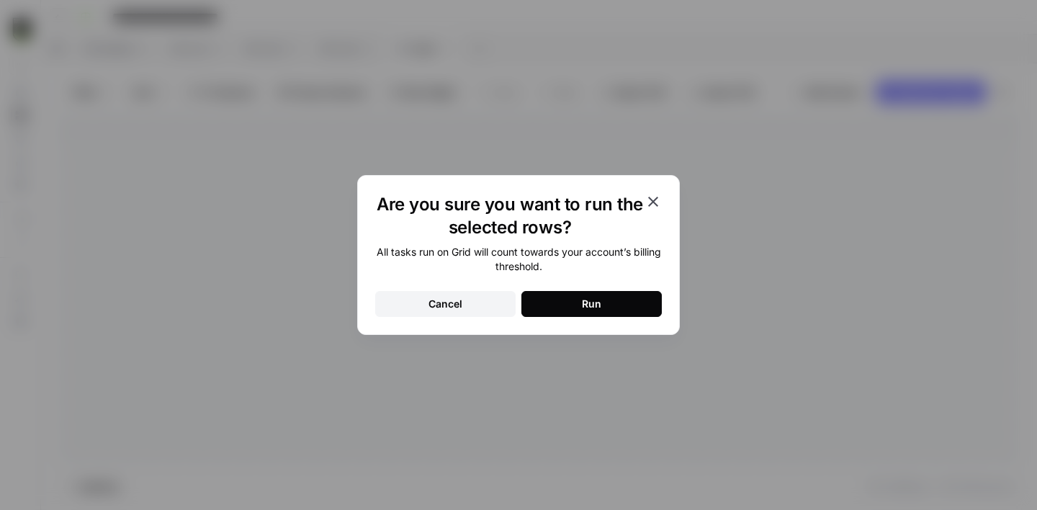
click at [641, 308] on button "Run" at bounding box center [591, 304] width 140 height 26
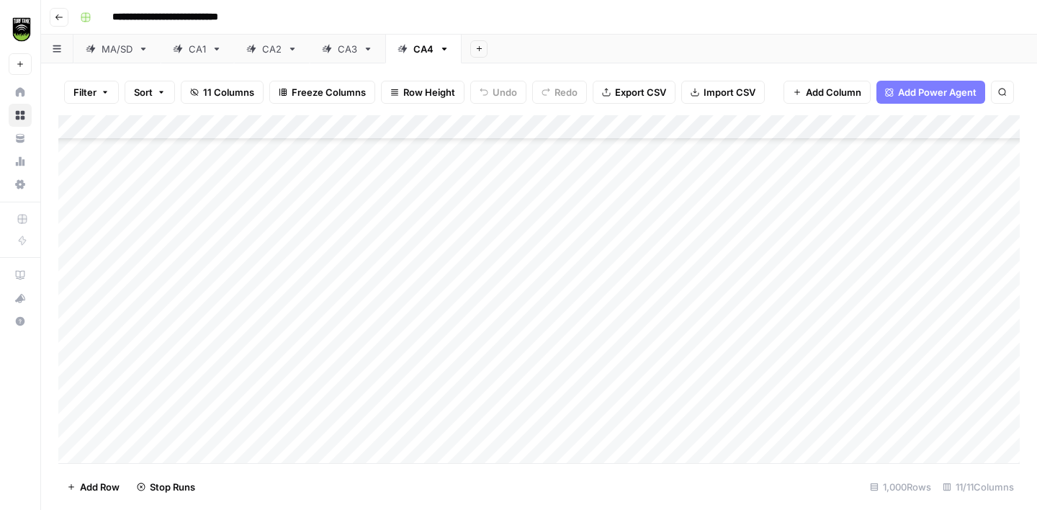
scroll to position [24190, 0]
click at [637, 97] on span "Export CSV" at bounding box center [640, 92] width 51 height 14
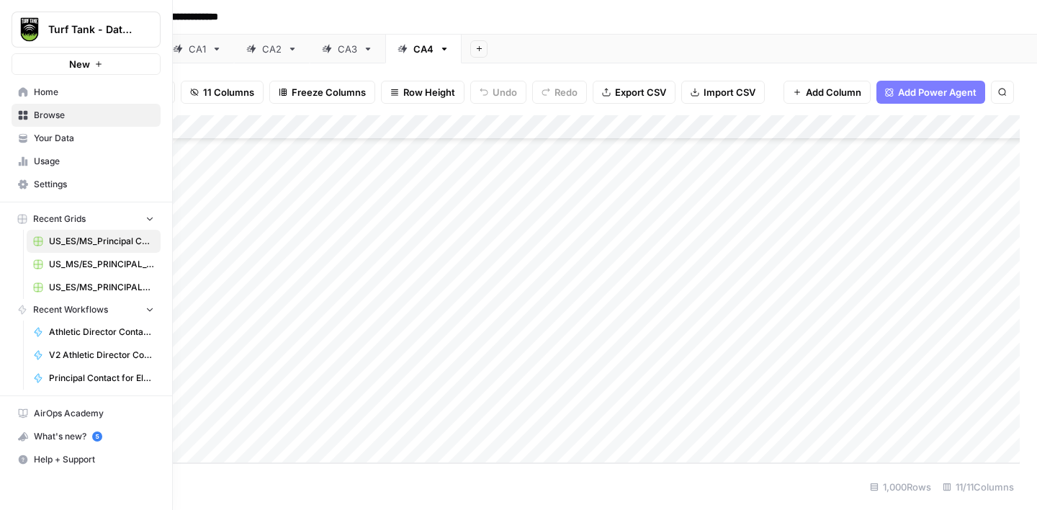
click at [59, 179] on span "Settings" at bounding box center [94, 184] width 120 height 13
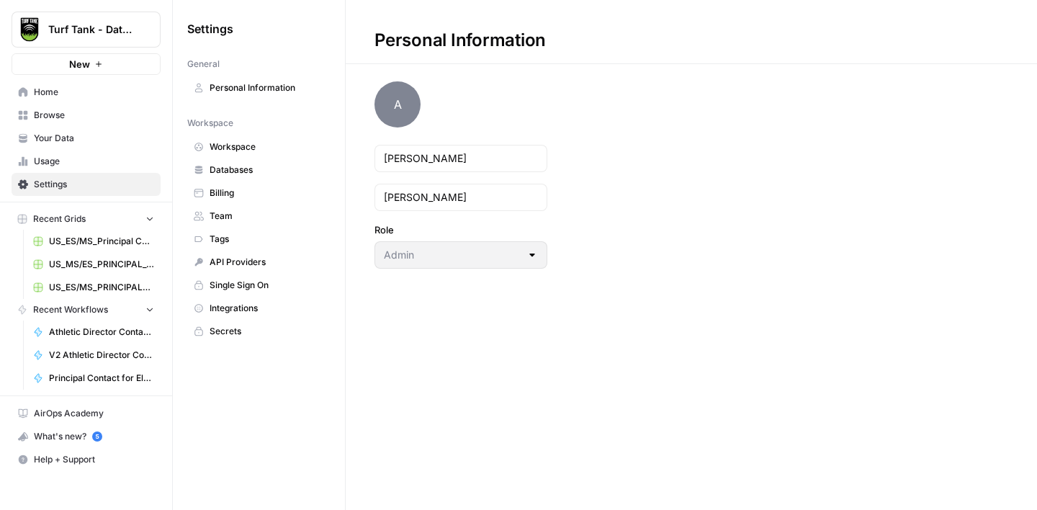
click at [230, 197] on span "Billing" at bounding box center [267, 193] width 115 height 13
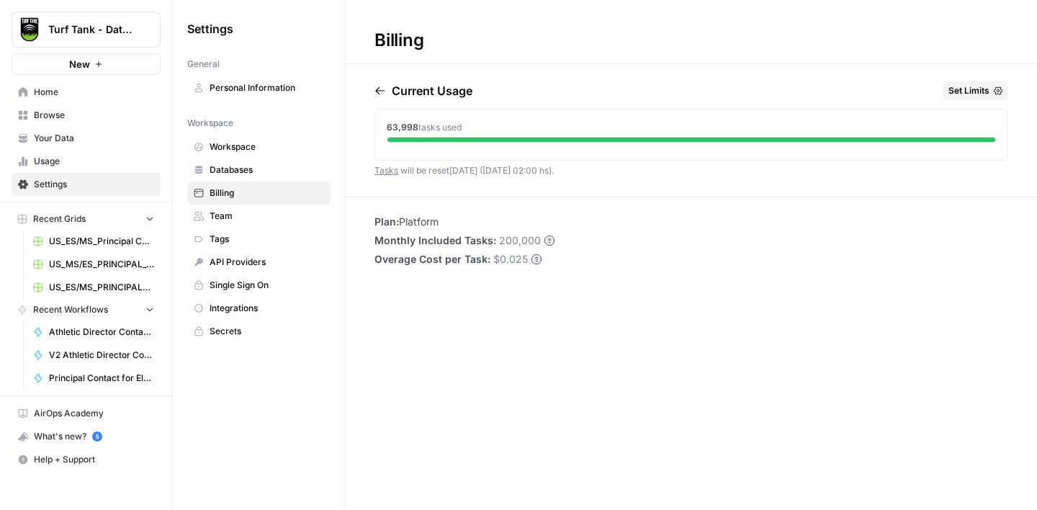
click at [66, 90] on span "Home" at bounding box center [94, 92] width 120 height 13
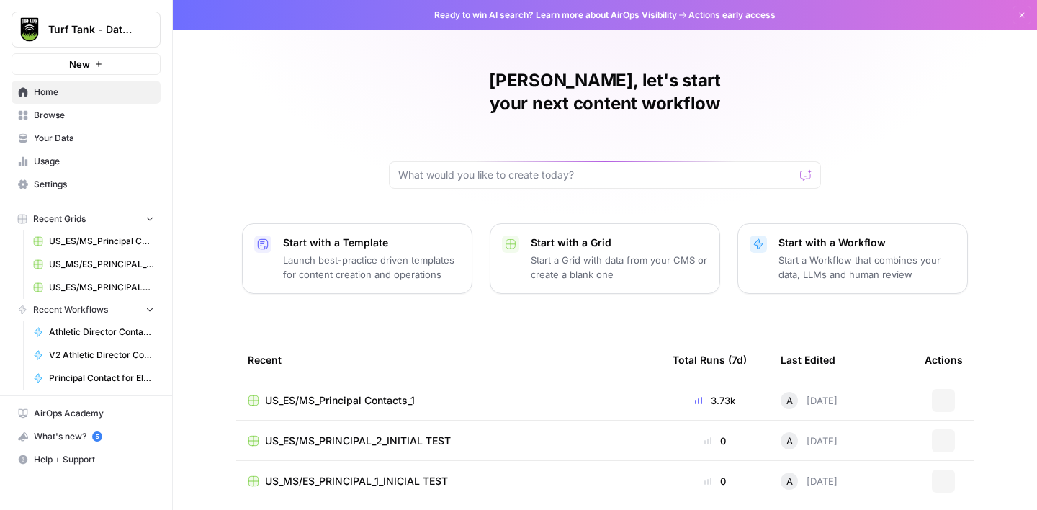
click at [413, 393] on span "US_ES/MS_Principal Contacts_1" at bounding box center [340, 400] width 150 height 14
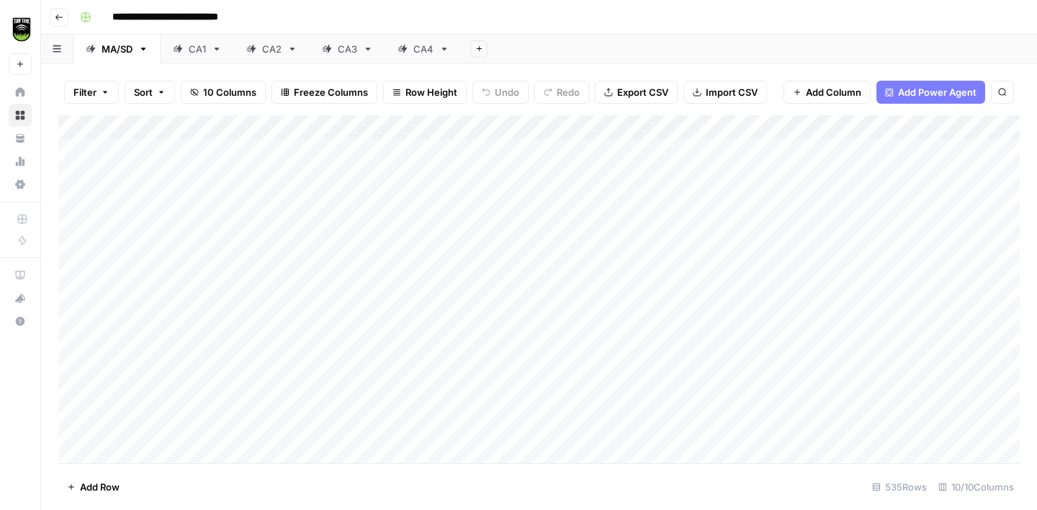
click at [445, 50] on icon at bounding box center [444, 49] width 10 height 10
click at [445, 50] on icon "button" at bounding box center [444, 49] width 10 height 10
click at [490, 96] on span "Duplicate Sheet" at bounding box center [501, 96] width 69 height 14
click at [504, 48] on div "CA4" at bounding box center [500, 49] width 20 height 14
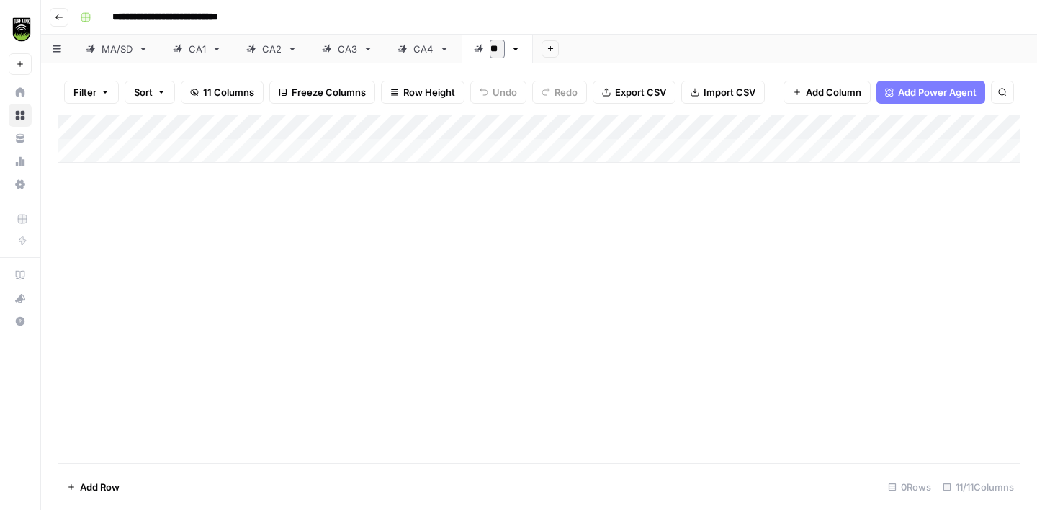
type input "***"
click at [604, 12] on div "**********" at bounding box center [548, 17] width 949 height 23
click at [697, 86] on button "Import CSV" at bounding box center [723, 92] width 84 height 23
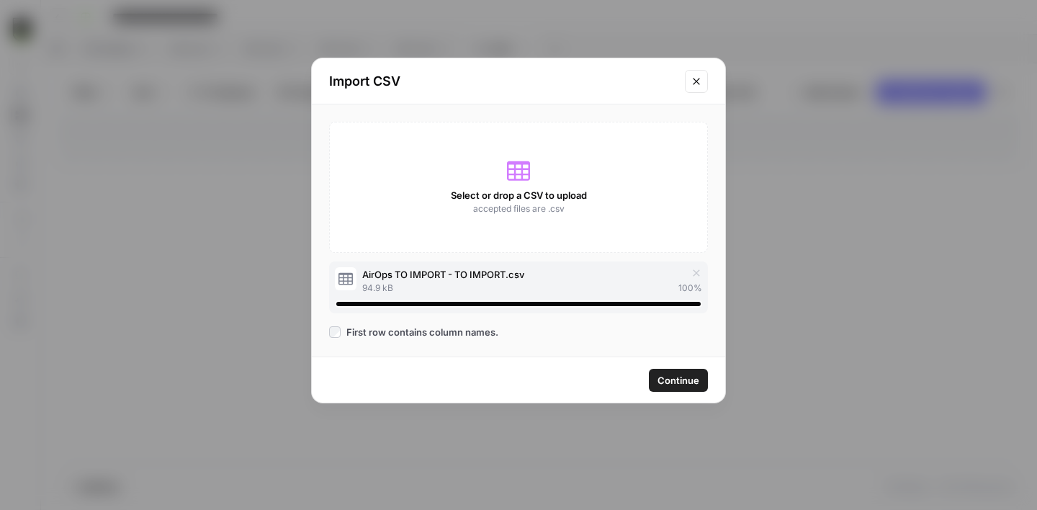
click at [674, 382] on span "Continue" at bounding box center [679, 380] width 42 height 14
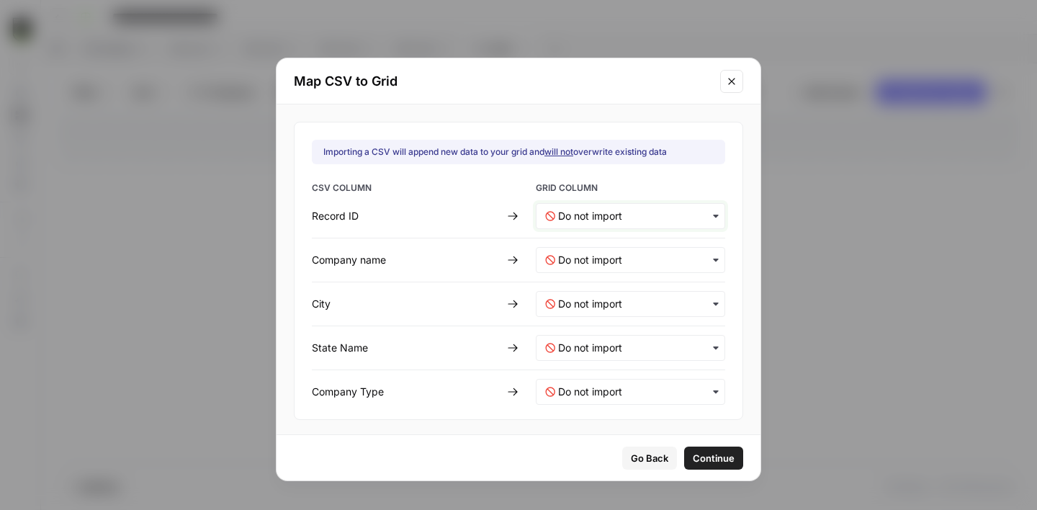
click at [592, 216] on ID-mapping "text" at bounding box center [637, 216] width 158 height 14
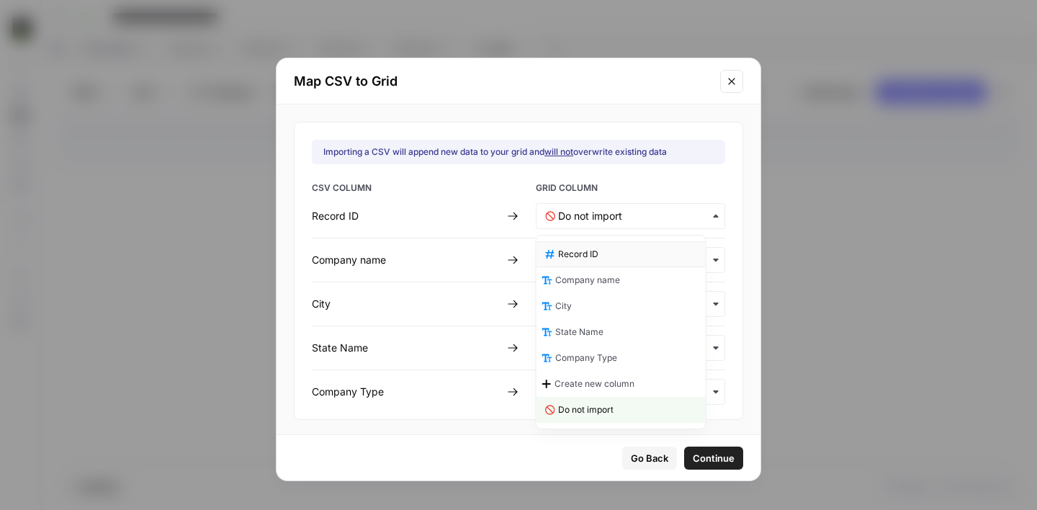
click at [591, 251] on span "Record ID" at bounding box center [578, 254] width 40 height 13
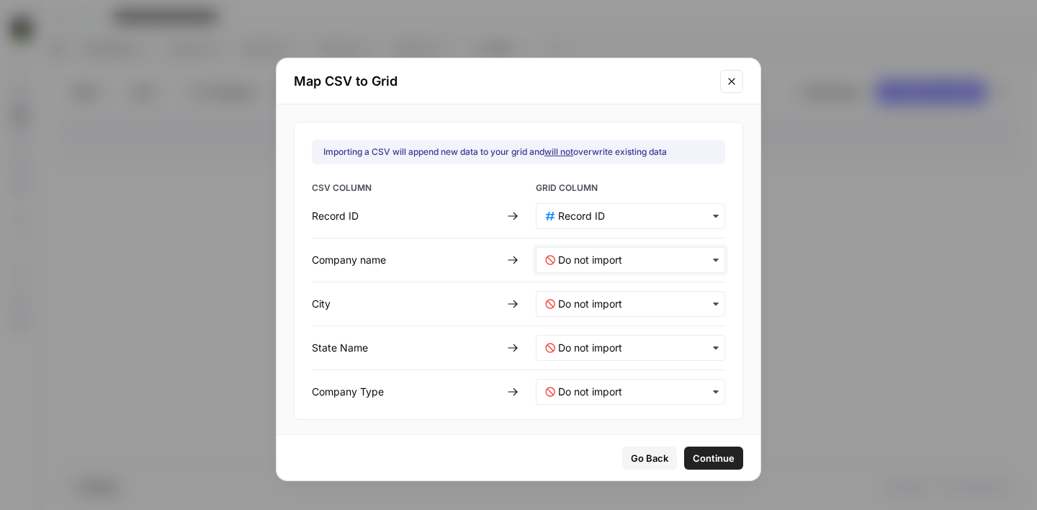
click at [589, 255] on name-mapping "text" at bounding box center [637, 260] width 158 height 14
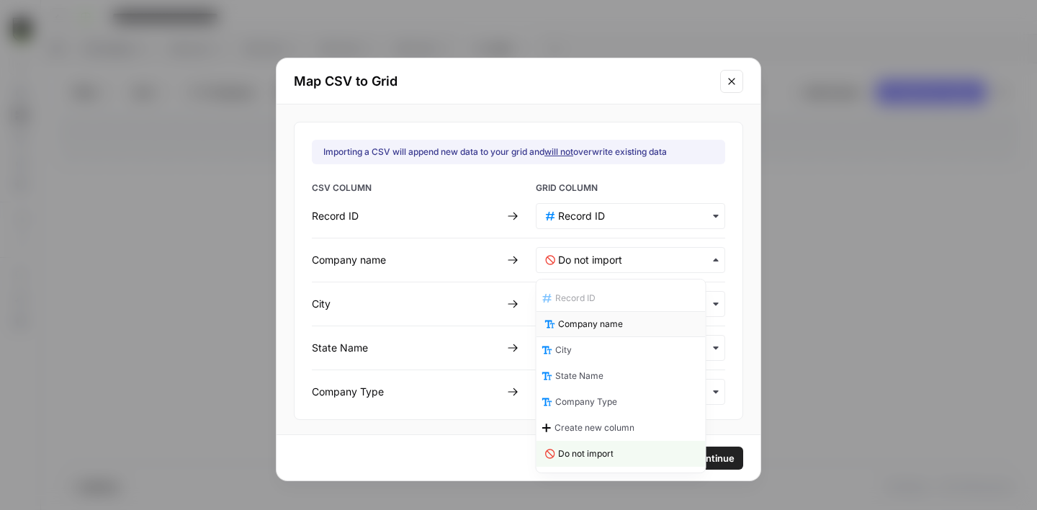
click at [591, 319] on span "Company name" at bounding box center [590, 324] width 65 height 13
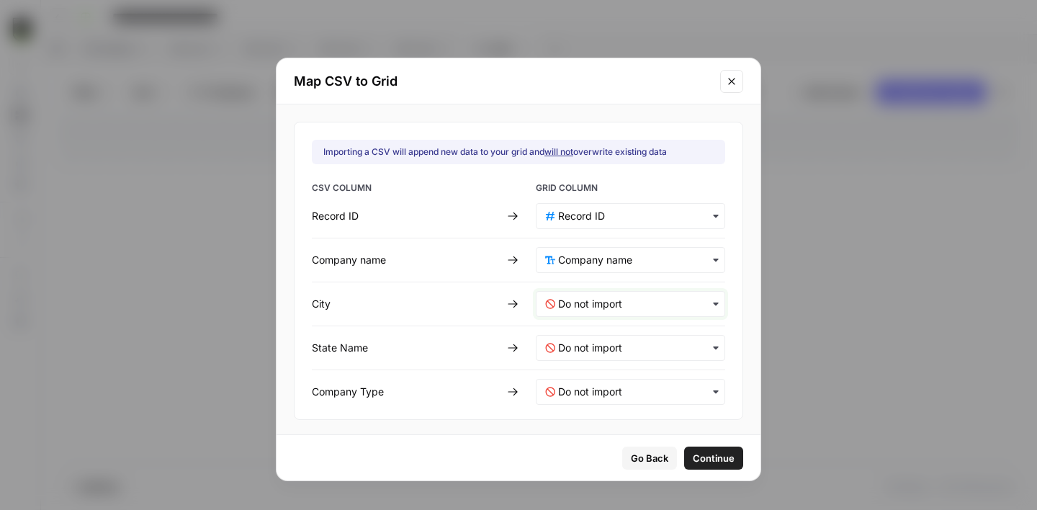
click at [576, 310] on input "text" at bounding box center [637, 304] width 158 height 14
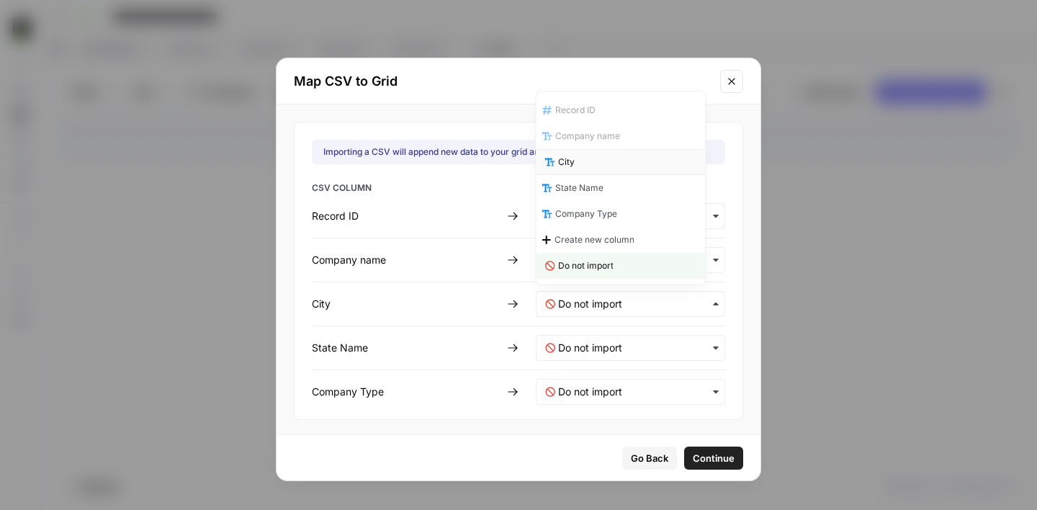
click at [586, 158] on div "City" at bounding box center [621, 162] width 169 height 26
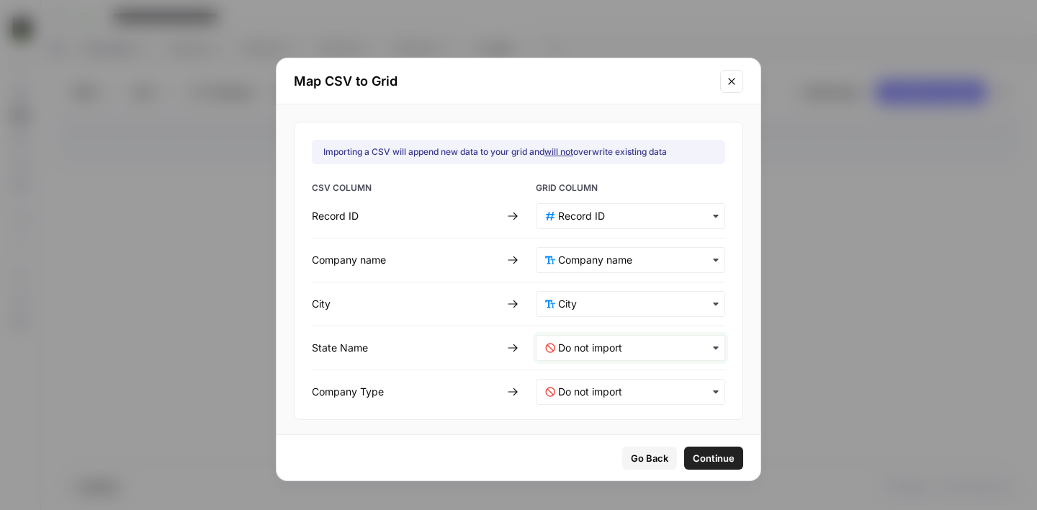
click at [573, 344] on Name-mapping "text" at bounding box center [637, 348] width 158 height 14
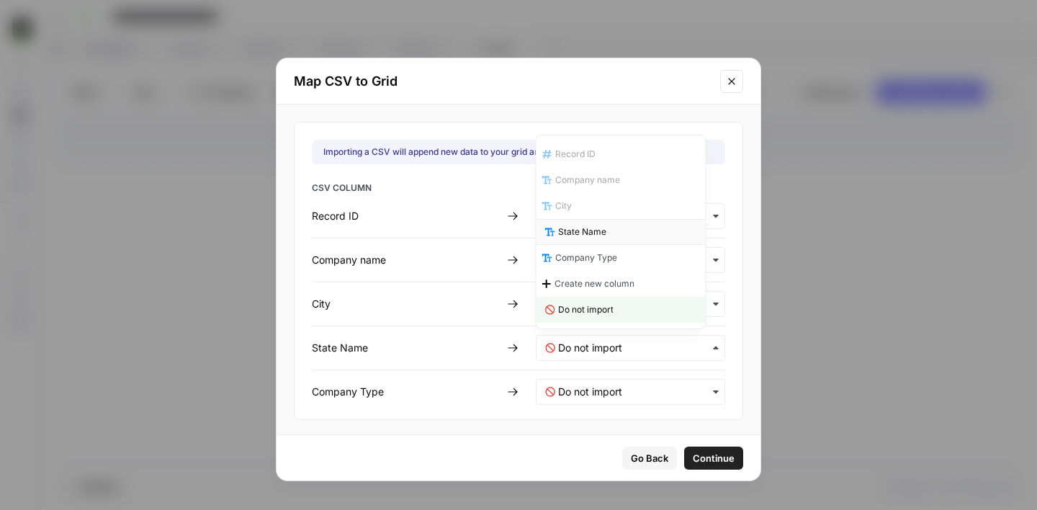
click at [579, 230] on span "State Name" at bounding box center [582, 231] width 48 height 13
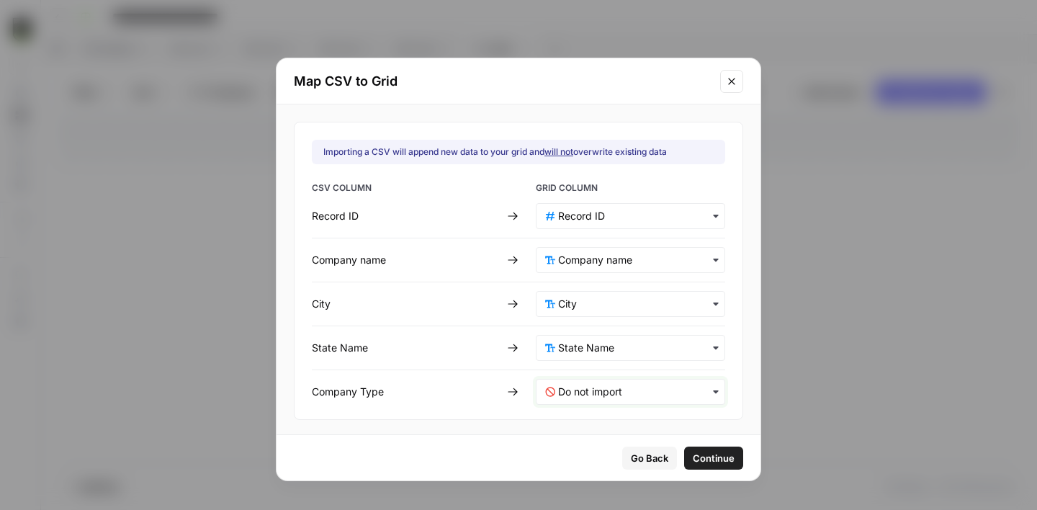
click at [593, 389] on Type-mapping "text" at bounding box center [637, 392] width 158 height 14
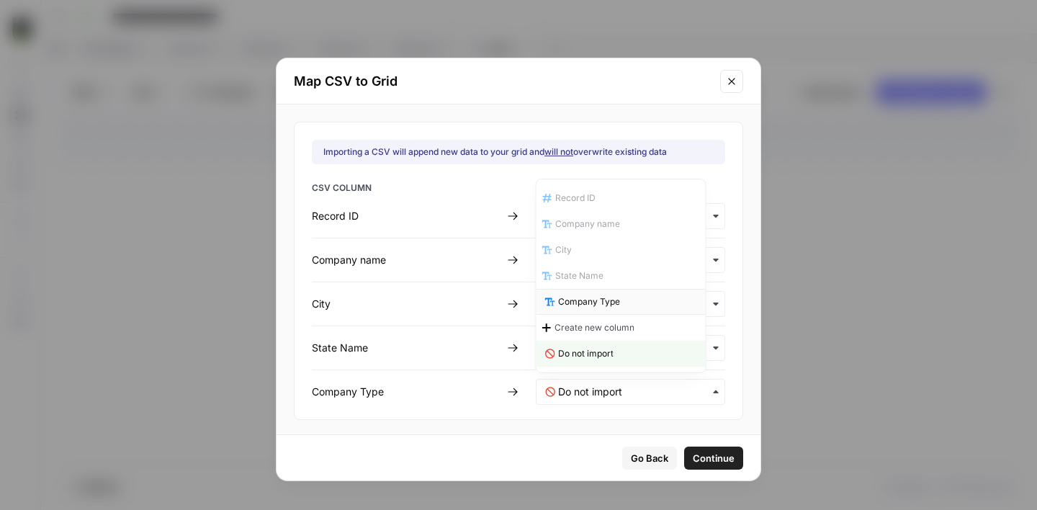
click at [604, 303] on span "Company Type" at bounding box center [589, 301] width 62 height 13
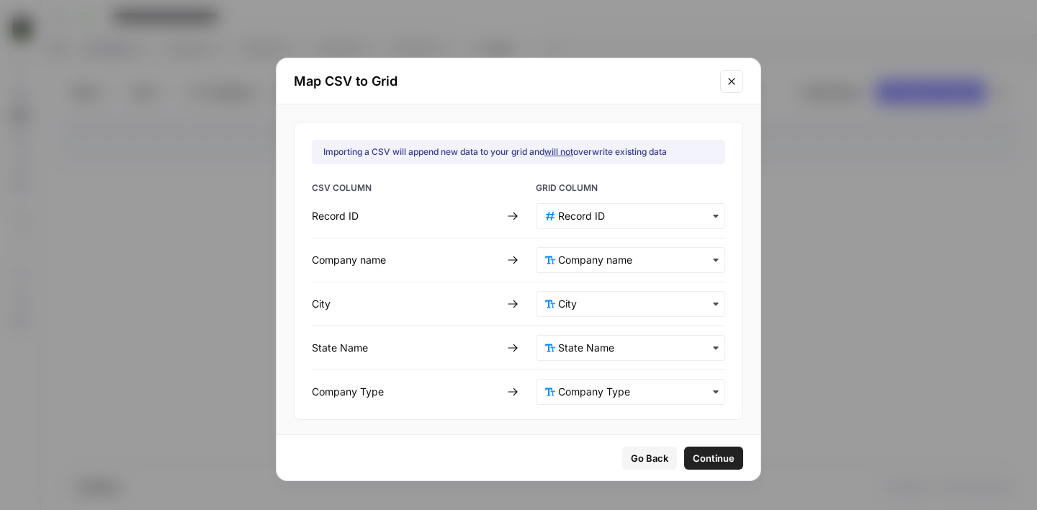
click at [698, 461] on span "Continue" at bounding box center [714, 458] width 42 height 14
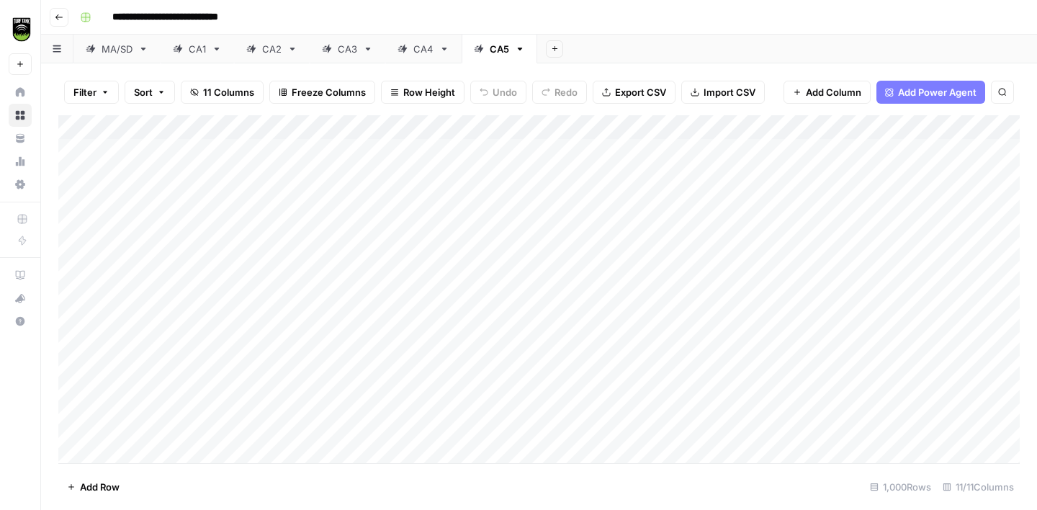
click at [701, 127] on div "Add Column" at bounding box center [539, 289] width 962 height 348
click at [732, 152] on button "All Rows" at bounding box center [756, 161] width 108 height 20
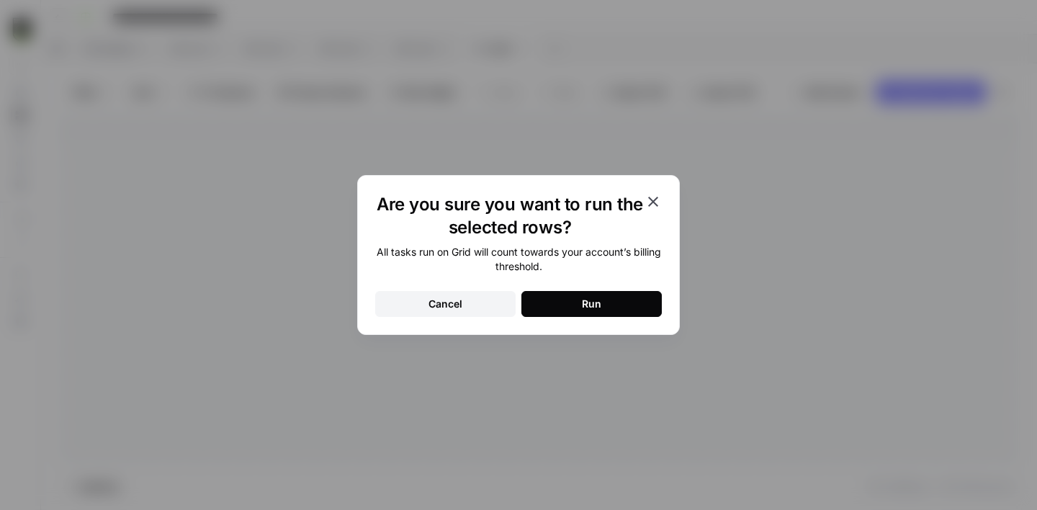
click at [623, 305] on button "Run" at bounding box center [591, 304] width 140 height 26
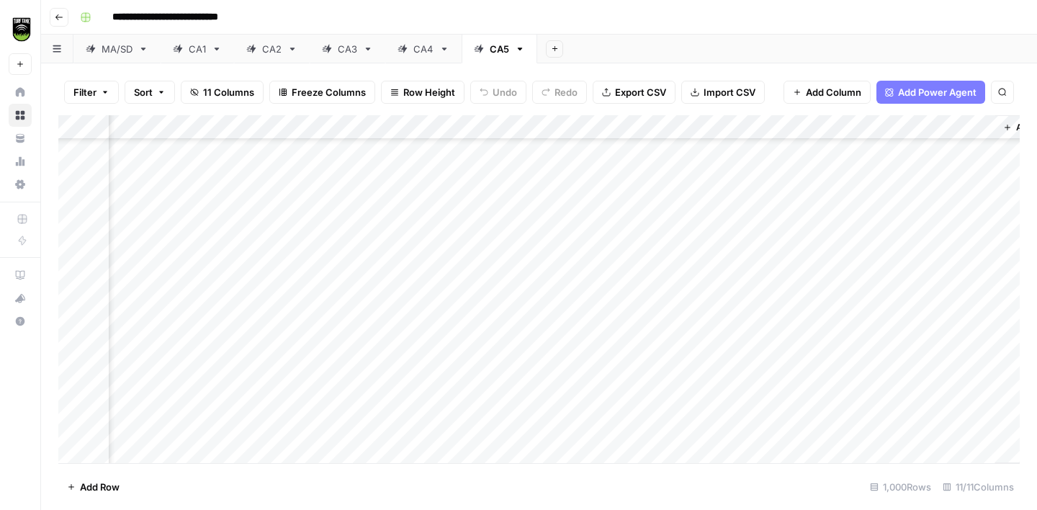
scroll to position [24190, 368]
click at [650, 89] on span "Export CSV" at bounding box center [640, 92] width 51 height 14
click at [520, 50] on icon "button" at bounding box center [520, 49] width 10 height 10
click at [566, 99] on span "Duplicate Sheet" at bounding box center [577, 96] width 69 height 14
click at [574, 52] on div "CA5" at bounding box center [574, 49] width 19 height 14
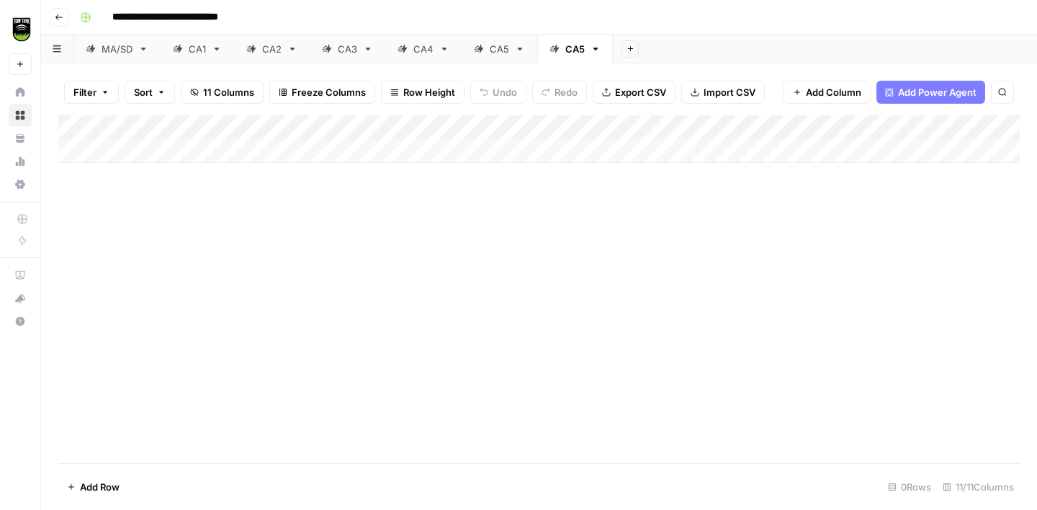
click at [574, 52] on div "CA5" at bounding box center [574, 49] width 19 height 14
type input "***"
click at [516, 52] on icon at bounding box center [520, 49] width 10 height 10
click at [506, 50] on div "CA5" at bounding box center [499, 49] width 19 height 14
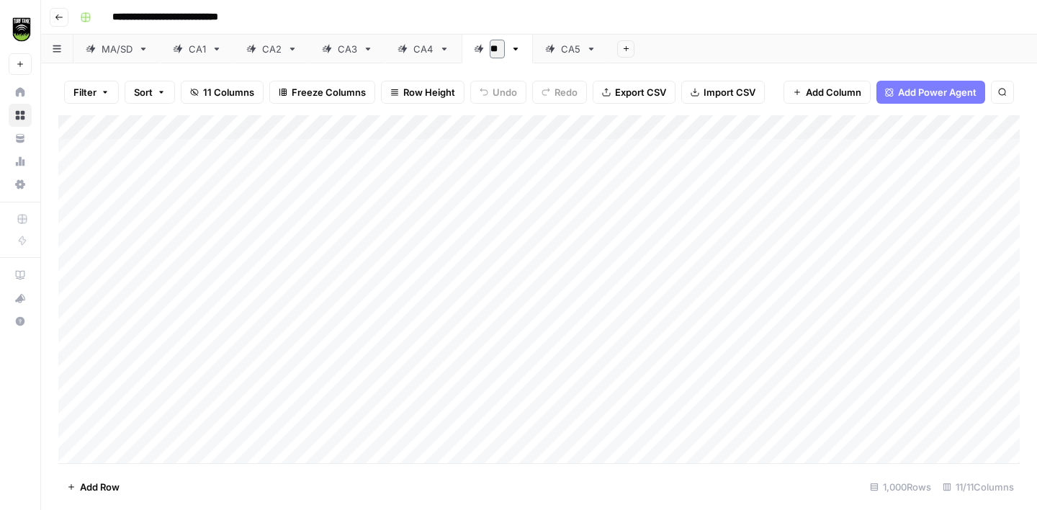
type input "***"
click at [506, 51] on div "CA4" at bounding box center [500, 49] width 20 height 14
type input "***"
click at [569, 50] on div "CA5" at bounding box center [574, 49] width 19 height 14
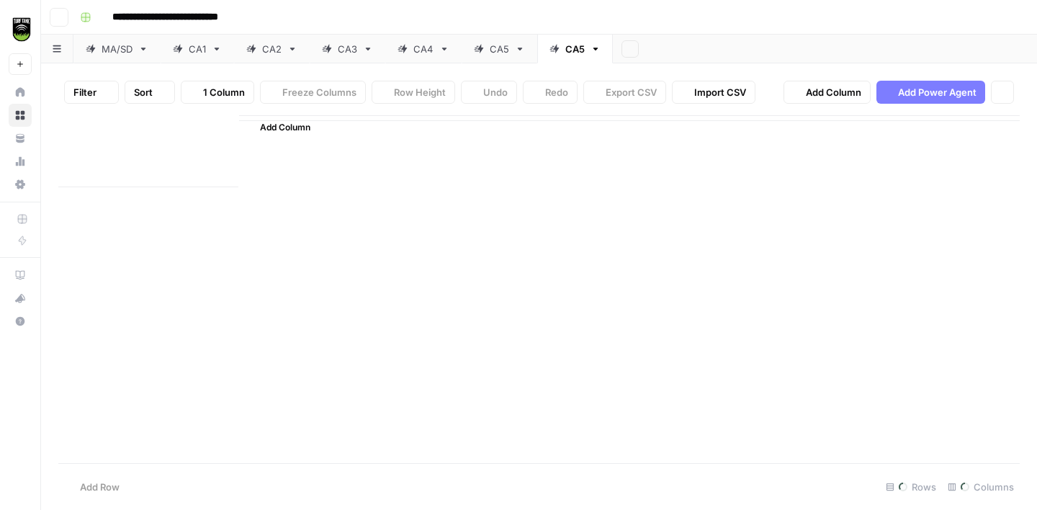
click at [569, 50] on div "CA5" at bounding box center [574, 49] width 19 height 14
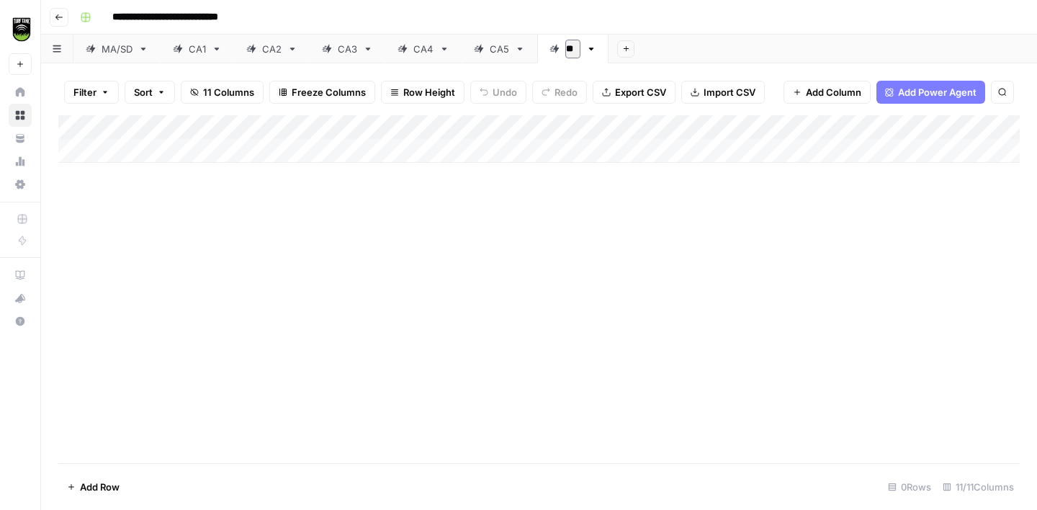
type input "***"
click at [731, 86] on span "Import CSV" at bounding box center [730, 92] width 52 height 14
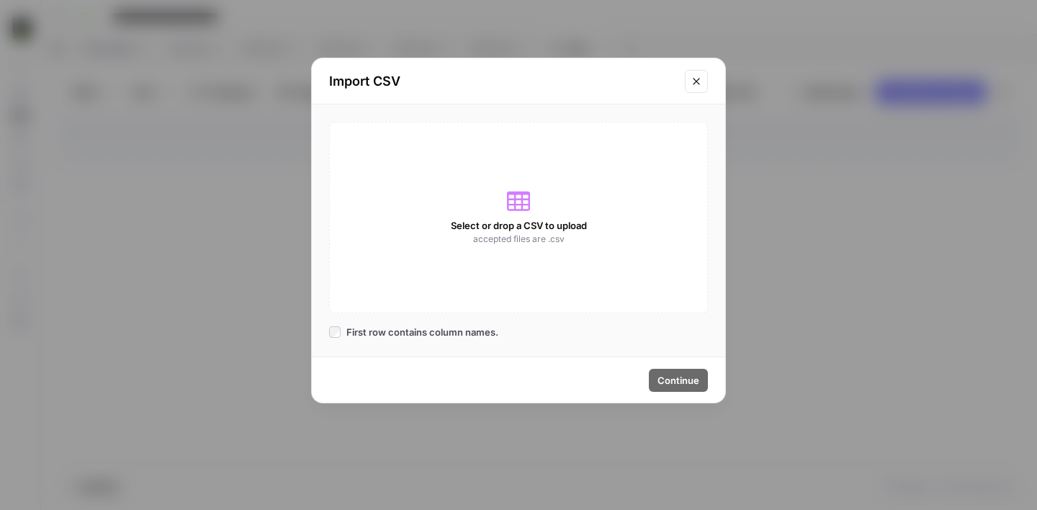
click at [697, 83] on icon "Close modal" at bounding box center [697, 82] width 12 height 12
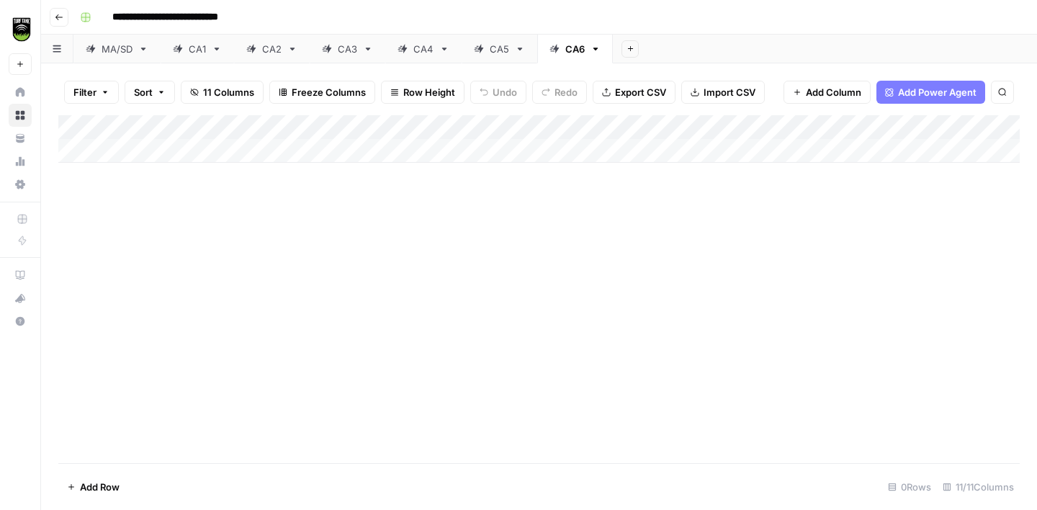
click at [721, 97] on span "Import CSV" at bounding box center [730, 92] width 52 height 14
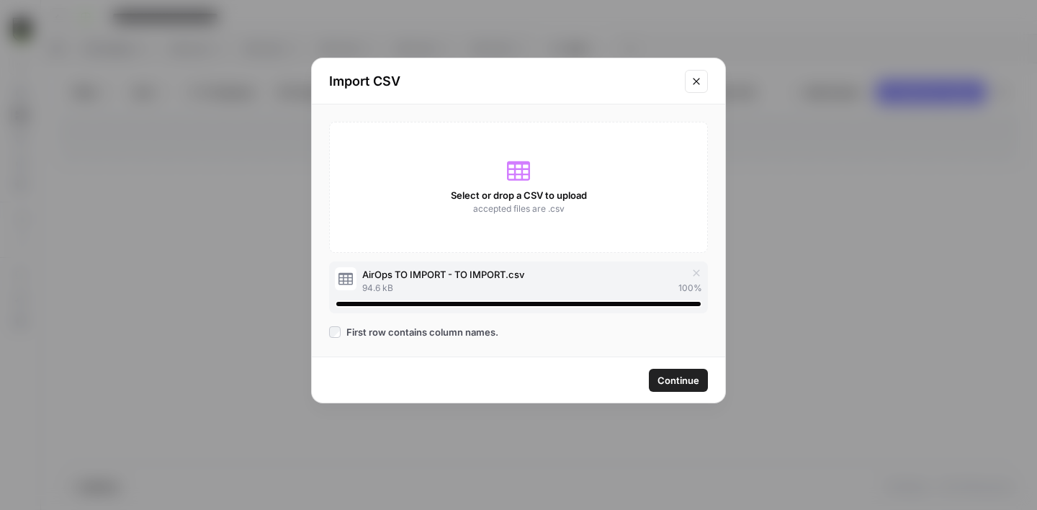
click at [671, 383] on span "Continue" at bounding box center [679, 380] width 42 height 14
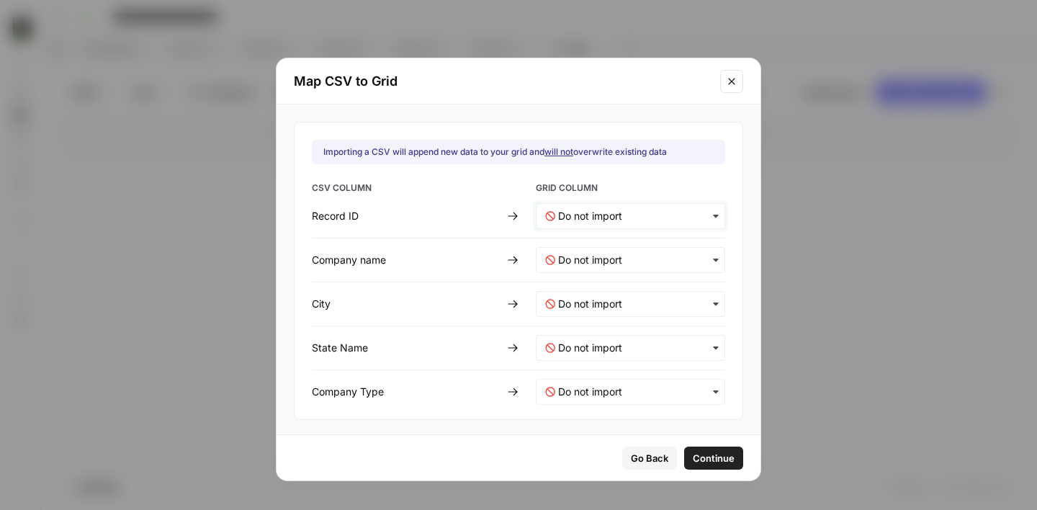
click at [566, 218] on ID-mapping "text" at bounding box center [637, 216] width 158 height 14
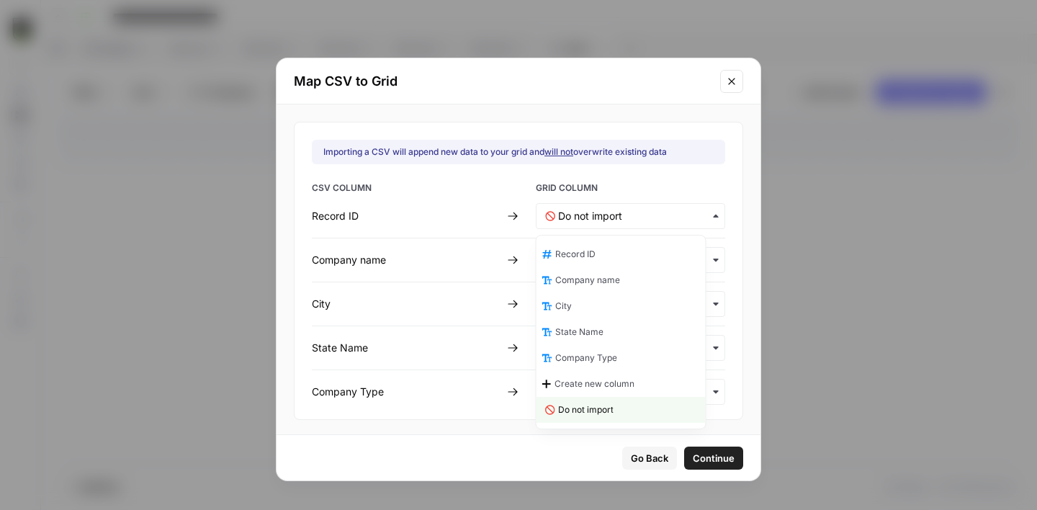
click at [582, 253] on span "Record ID" at bounding box center [575, 254] width 40 height 13
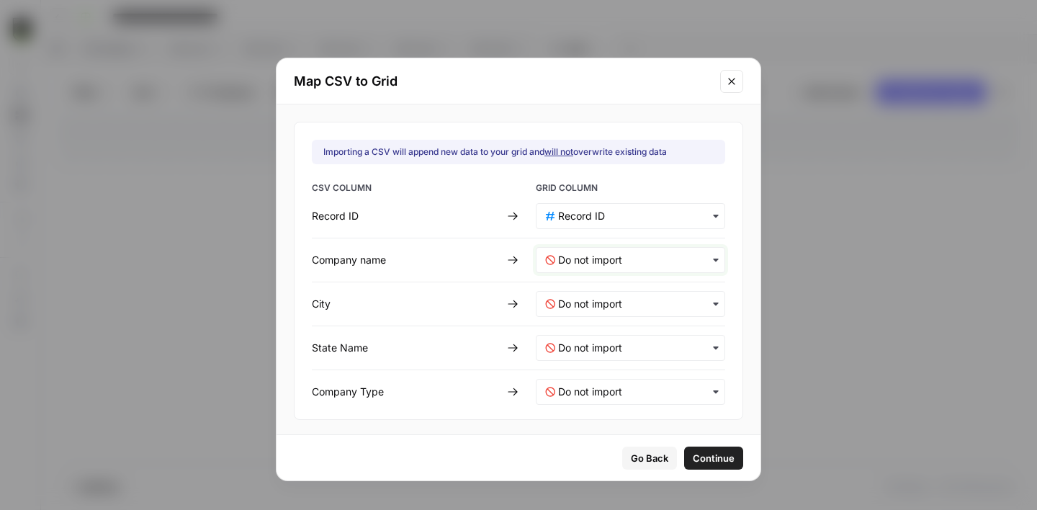
click at [582, 253] on name-mapping "text" at bounding box center [637, 260] width 158 height 14
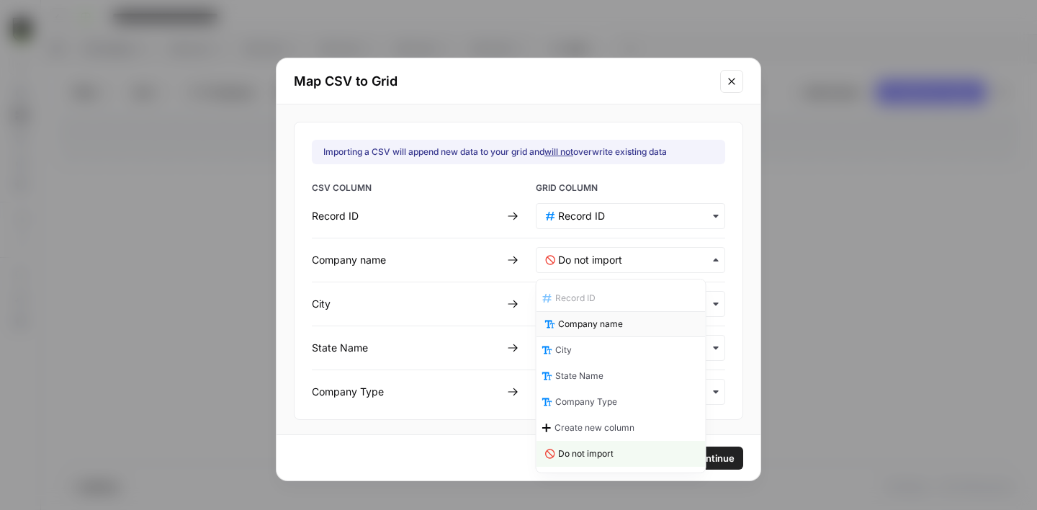
click at [596, 318] on span "Company name" at bounding box center [590, 324] width 65 height 13
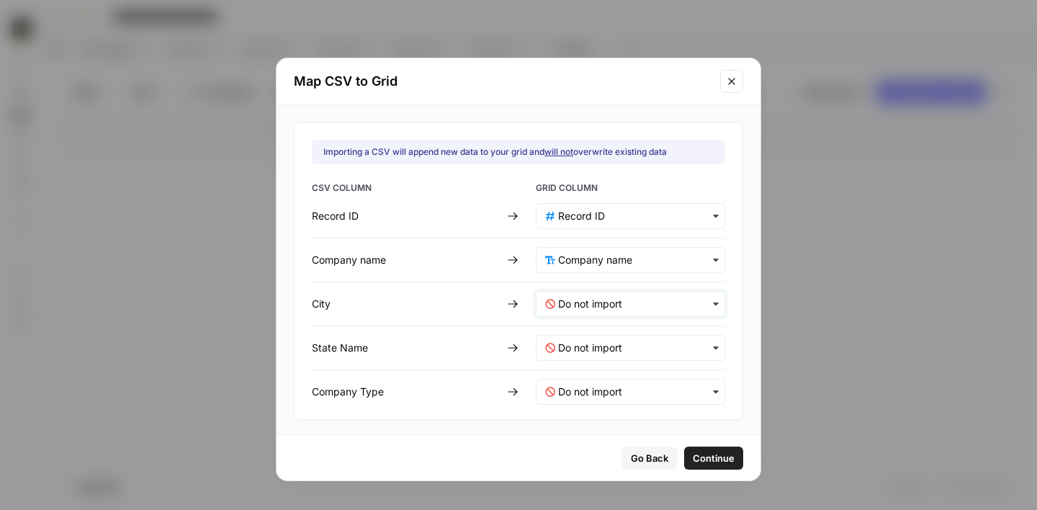
click at [584, 302] on input "text" at bounding box center [637, 304] width 158 height 14
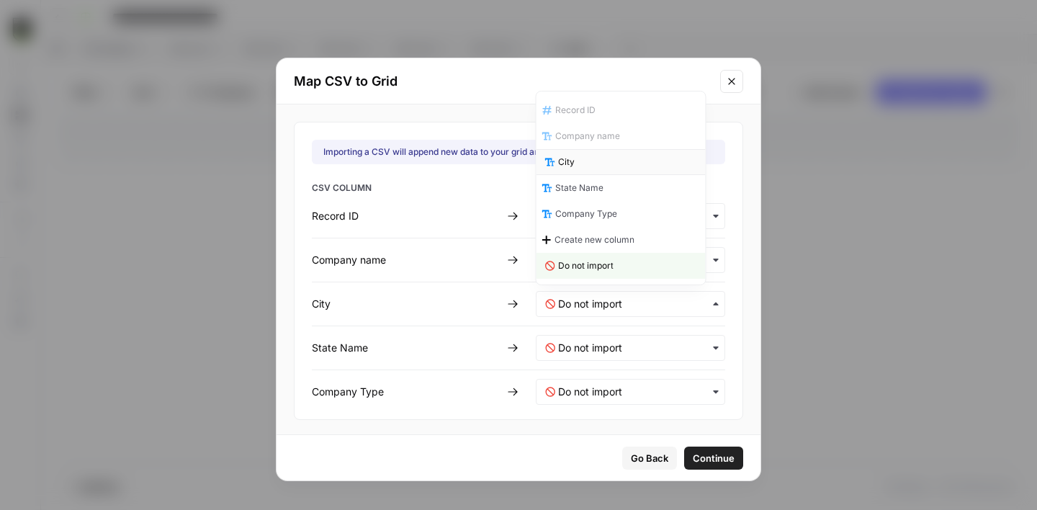
click at [599, 161] on div "City" at bounding box center [621, 162] width 169 height 26
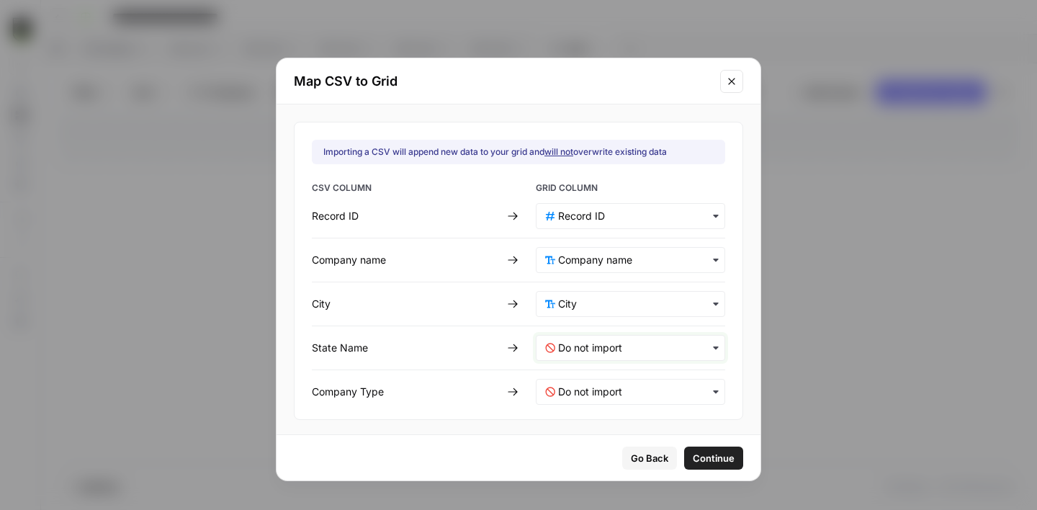
click at [587, 344] on Name-mapping "text" at bounding box center [637, 348] width 158 height 14
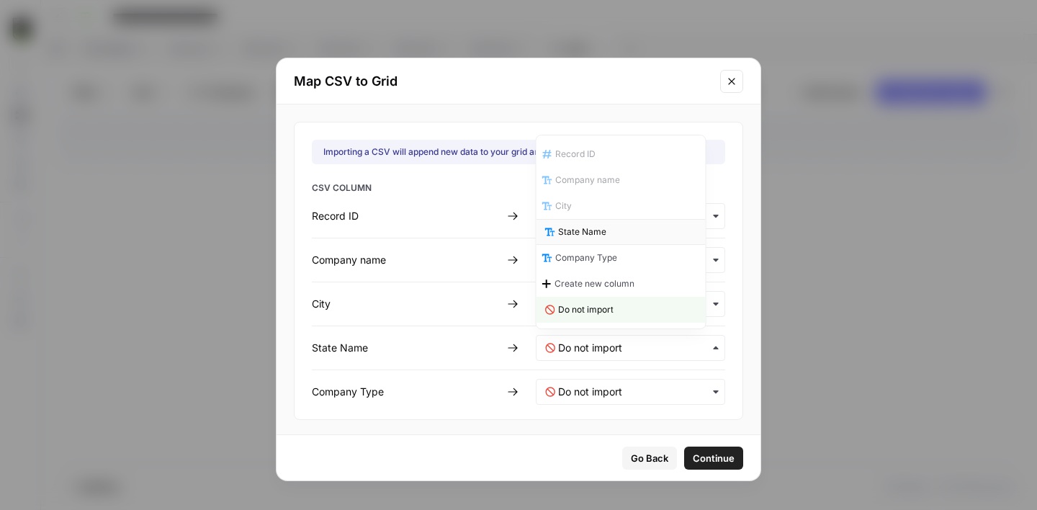
click at [600, 235] on span "State Name" at bounding box center [582, 231] width 48 height 13
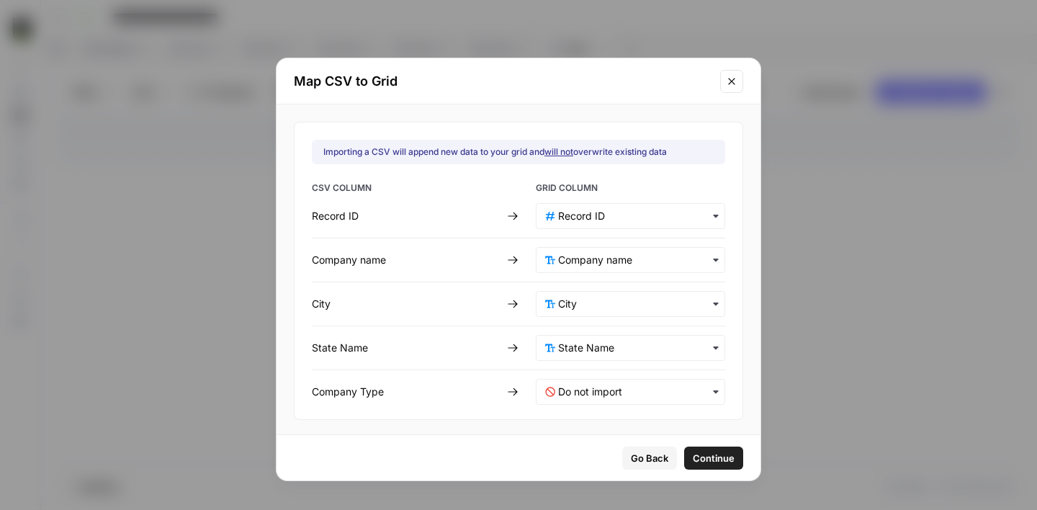
click at [601, 384] on div "button" at bounding box center [630, 392] width 189 height 26
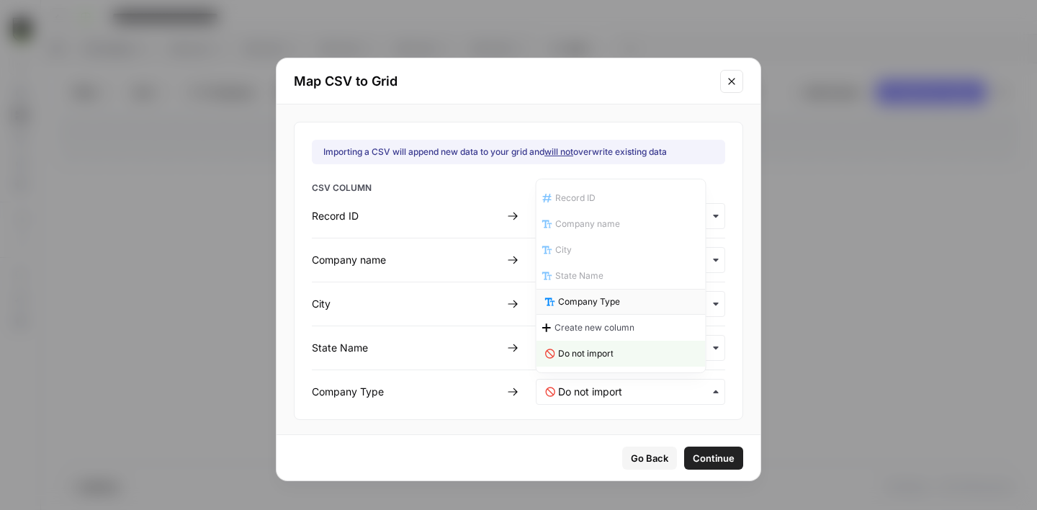
click at [586, 303] on span "Company Type" at bounding box center [589, 301] width 62 height 13
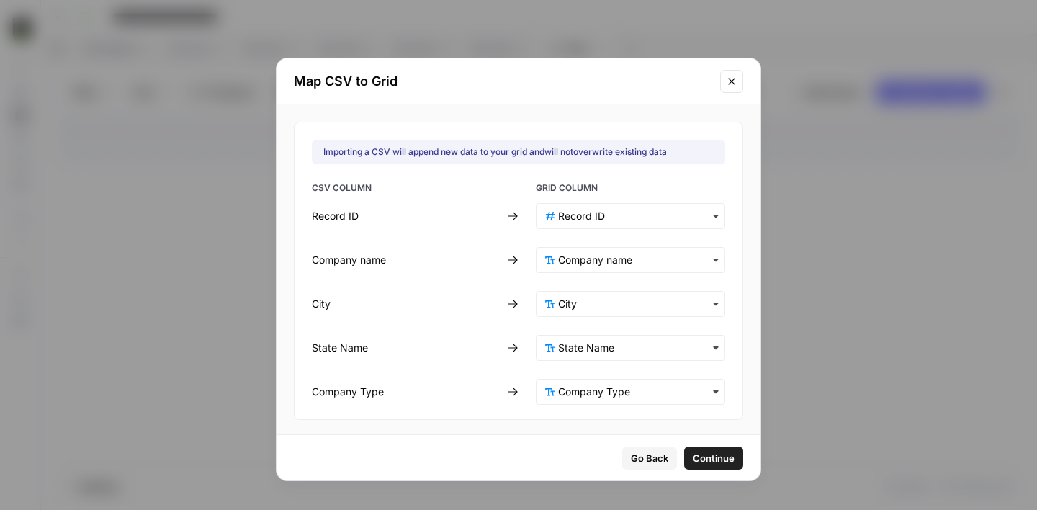
click at [702, 452] on span "Continue" at bounding box center [714, 458] width 42 height 14
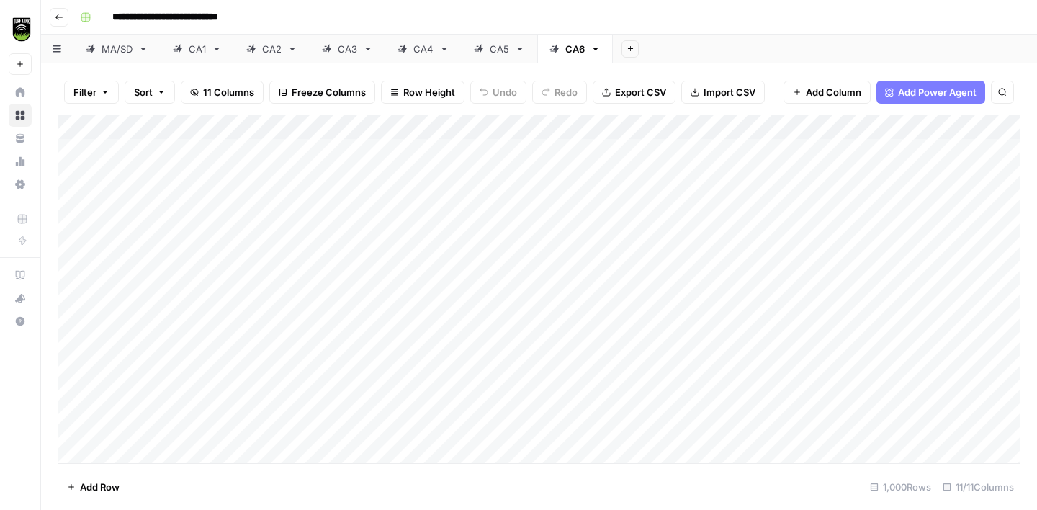
click at [701, 125] on div "Add Column" at bounding box center [539, 289] width 962 height 348
click at [737, 164] on span "All Rows" at bounding box center [753, 160] width 91 height 14
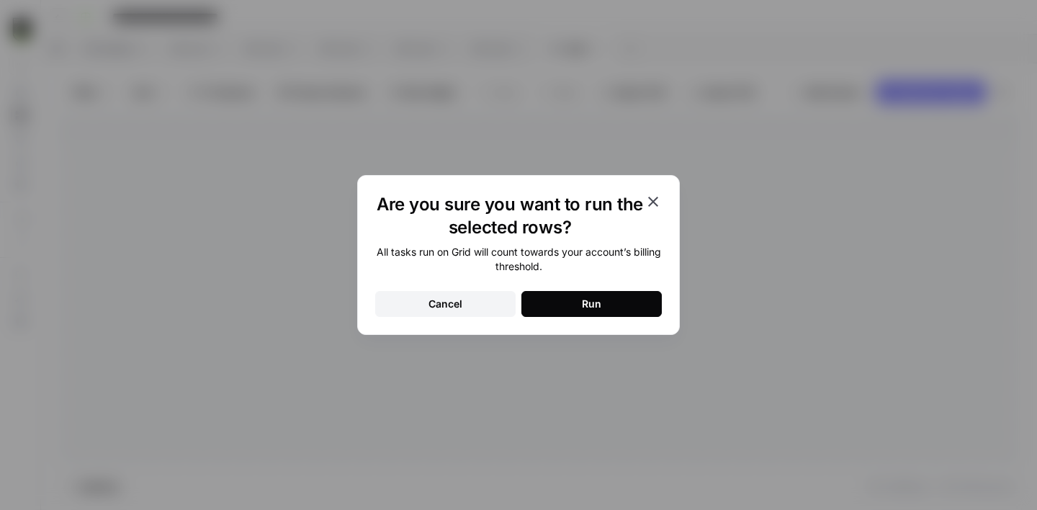
click at [590, 301] on div "Run" at bounding box center [591, 304] width 19 height 14
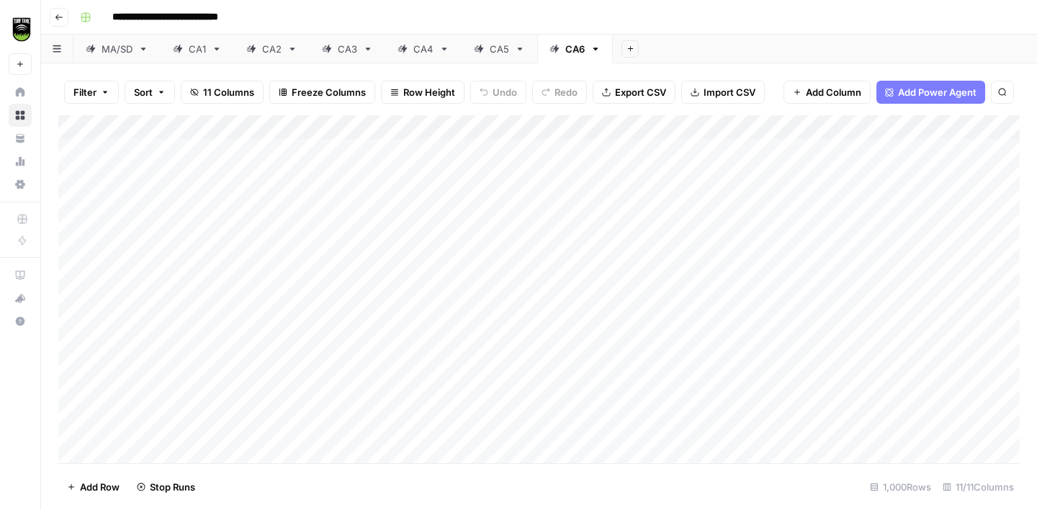
click at [595, 48] on icon "button" at bounding box center [596, 49] width 5 height 3
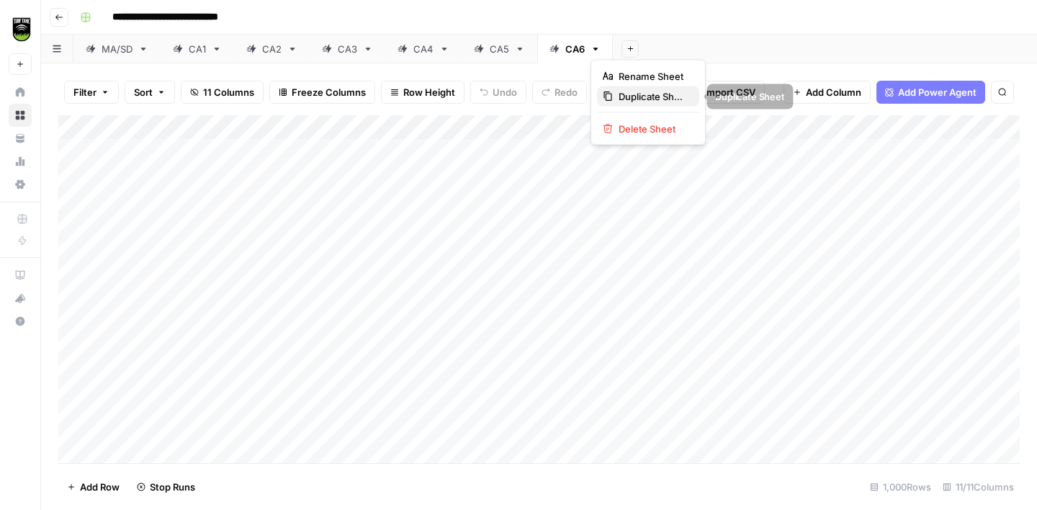
click at [630, 90] on span "Duplicate Sheet" at bounding box center [653, 96] width 69 height 14
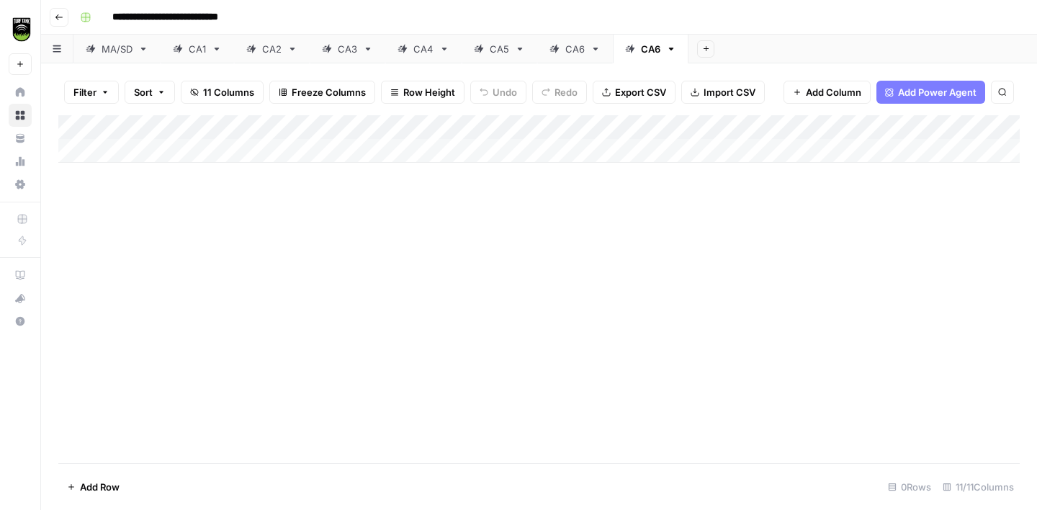
click at [643, 53] on div "CA6" at bounding box center [650, 49] width 19 height 14
type input "***"
click at [653, 50] on div "CA/" at bounding box center [649, 49] width 17 height 14
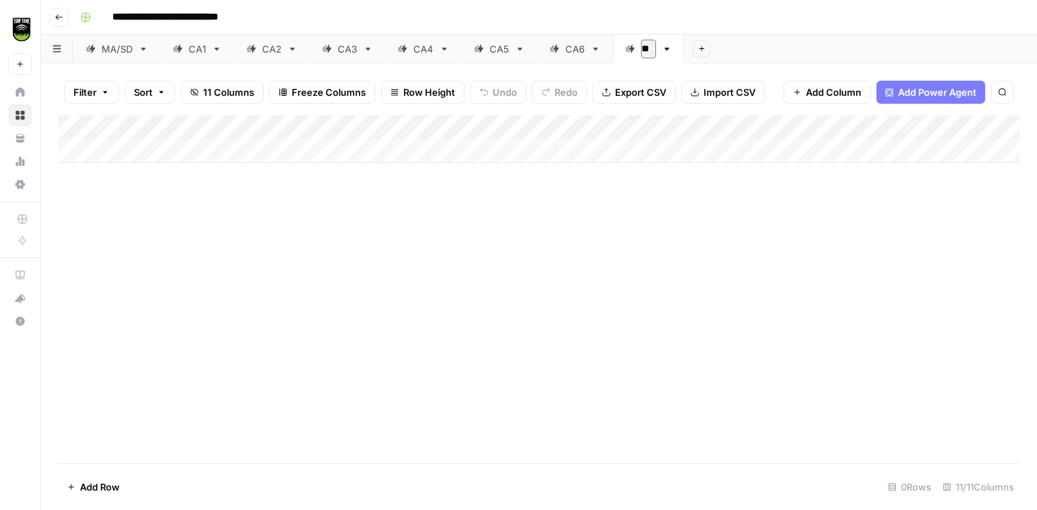
type input "***"
click at [709, 90] on span "Import CSV" at bounding box center [730, 92] width 52 height 14
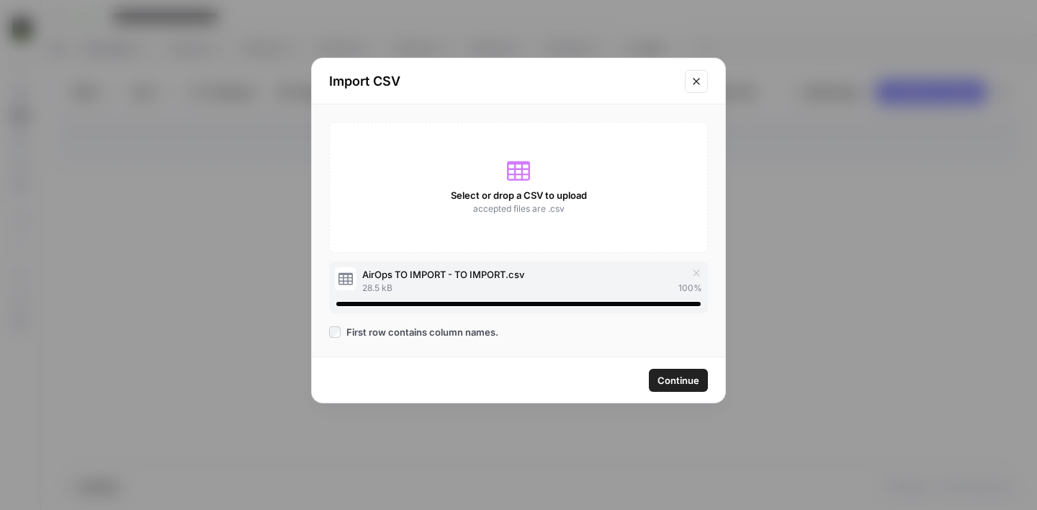
click at [668, 380] on span "Continue" at bounding box center [679, 380] width 42 height 14
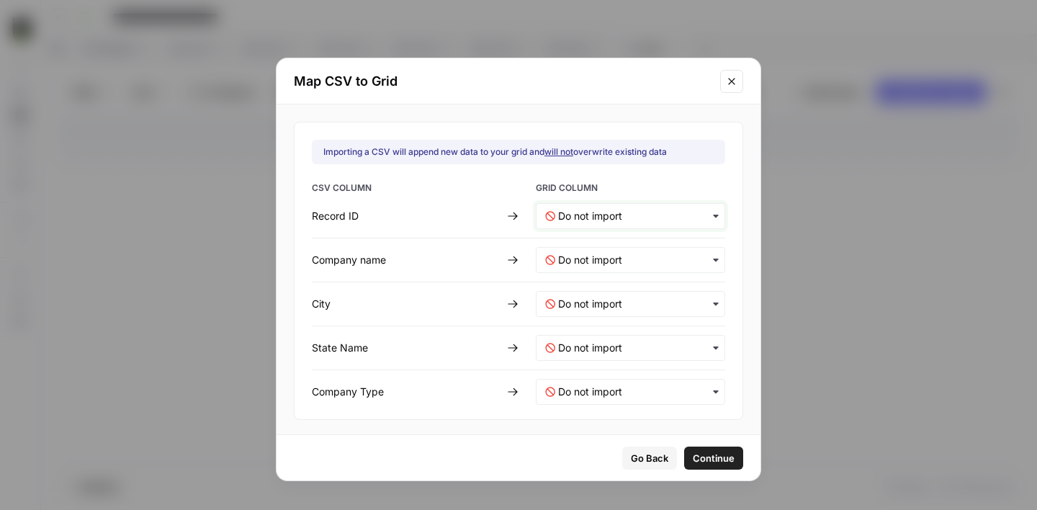
click at [591, 210] on ID-mapping "text" at bounding box center [637, 216] width 158 height 14
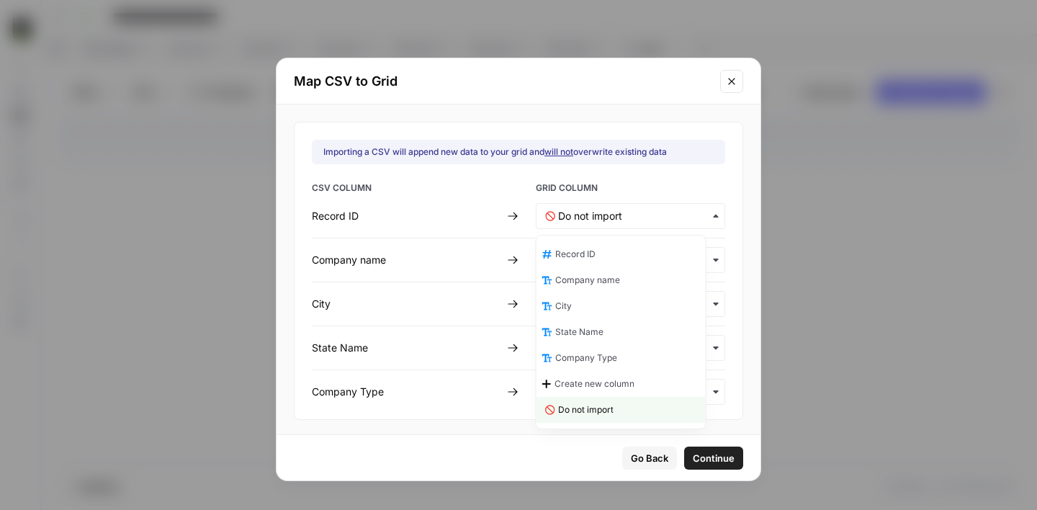
click at [596, 252] on span "Record ID" at bounding box center [575, 254] width 40 height 13
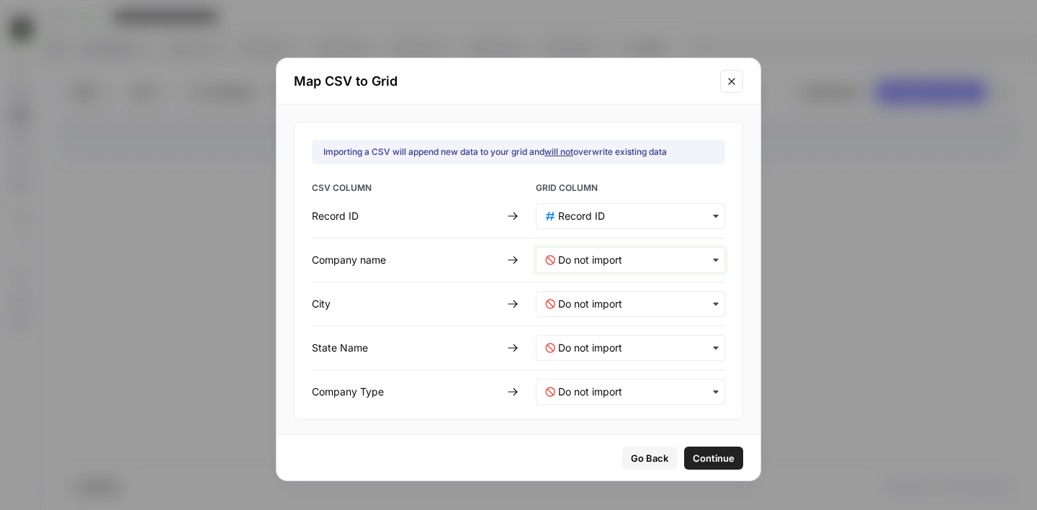
click at [583, 254] on name-mapping "text" at bounding box center [637, 260] width 158 height 14
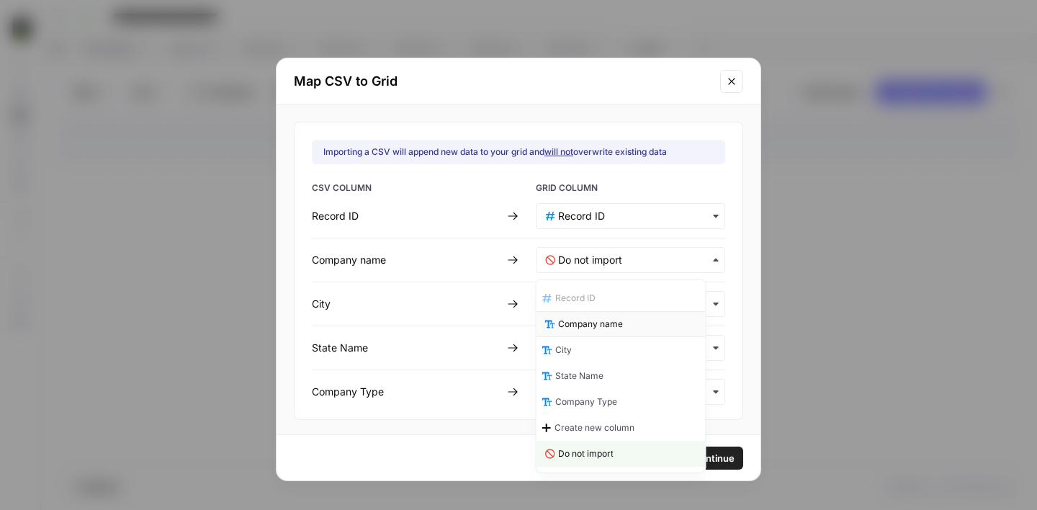
click at [582, 329] on span "Company name" at bounding box center [590, 324] width 65 height 13
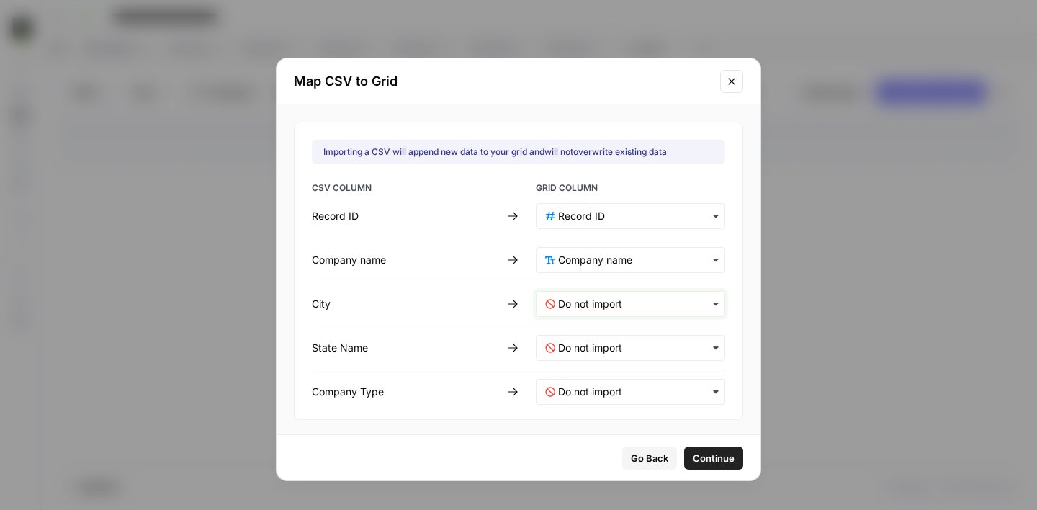
click at [573, 306] on input "text" at bounding box center [637, 304] width 158 height 14
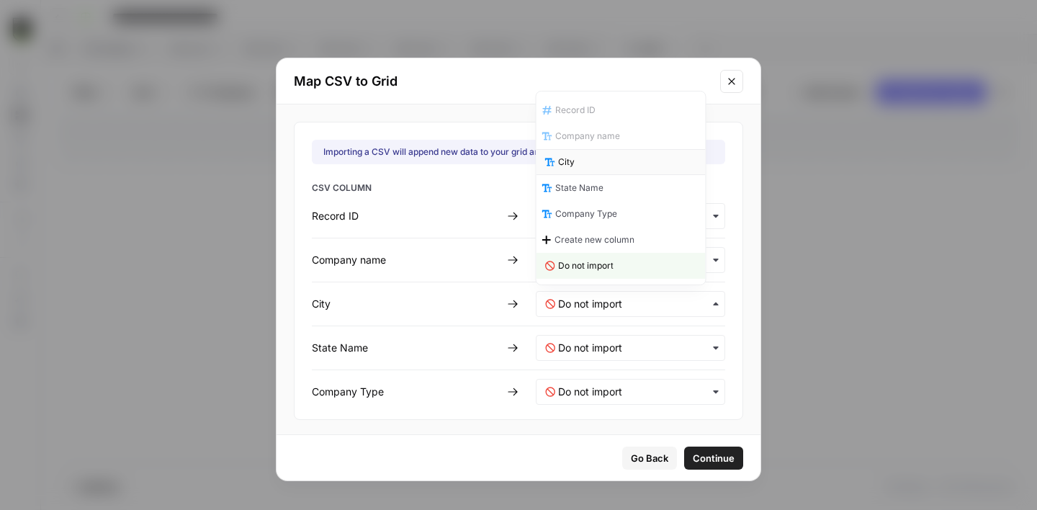
click at [606, 169] on div "City" at bounding box center [621, 162] width 169 height 26
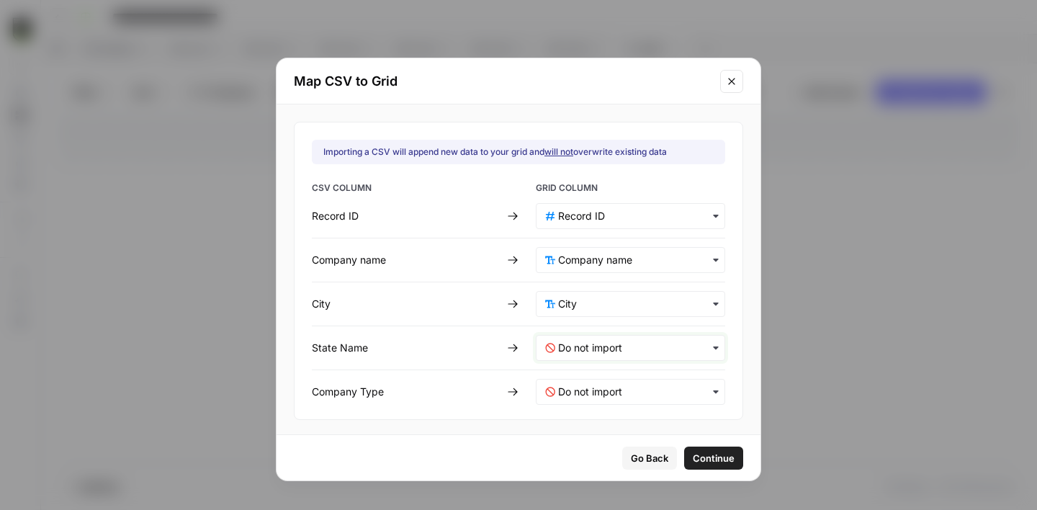
click at [585, 346] on Name-mapping "text" at bounding box center [637, 348] width 158 height 14
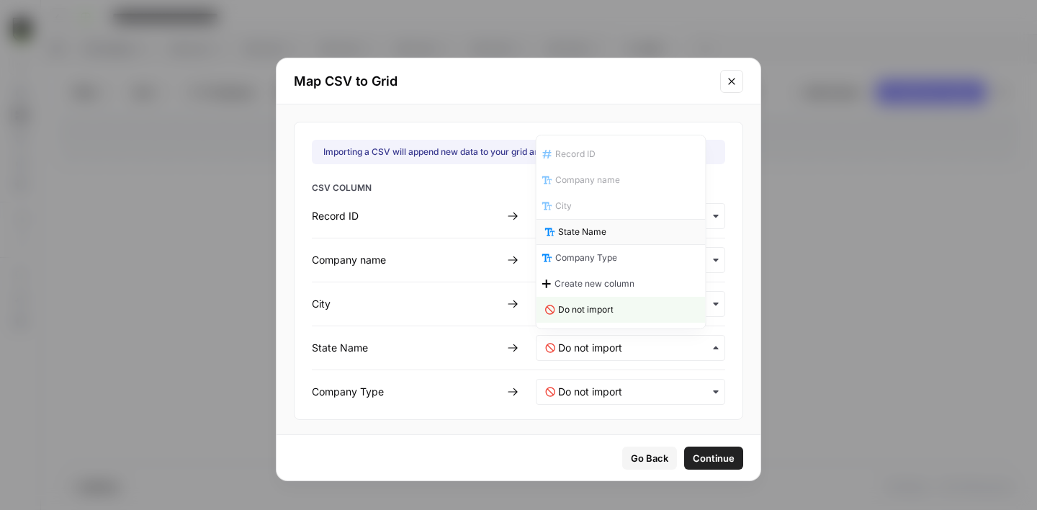
click at [590, 230] on span "State Name" at bounding box center [582, 231] width 48 height 13
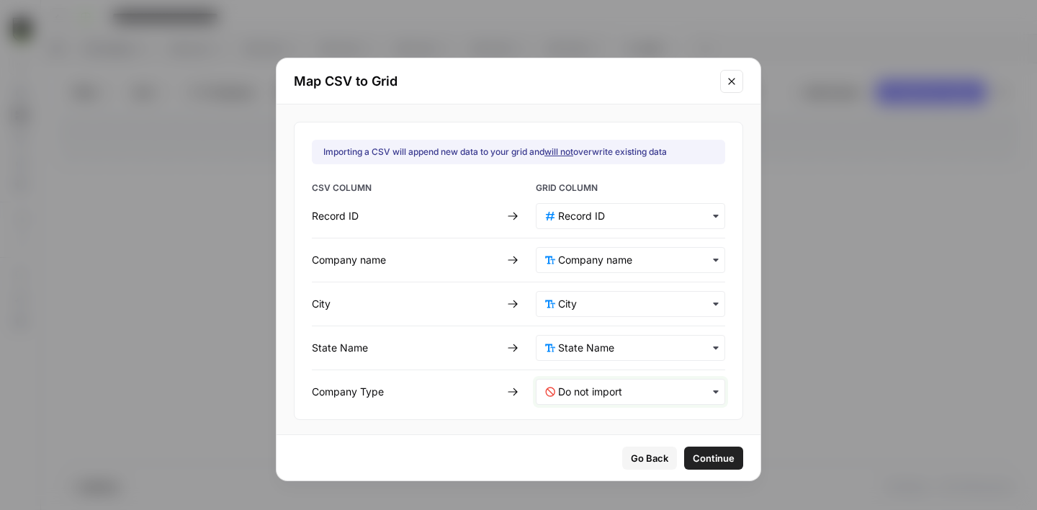
click at [598, 387] on Type-mapping "text" at bounding box center [637, 392] width 158 height 14
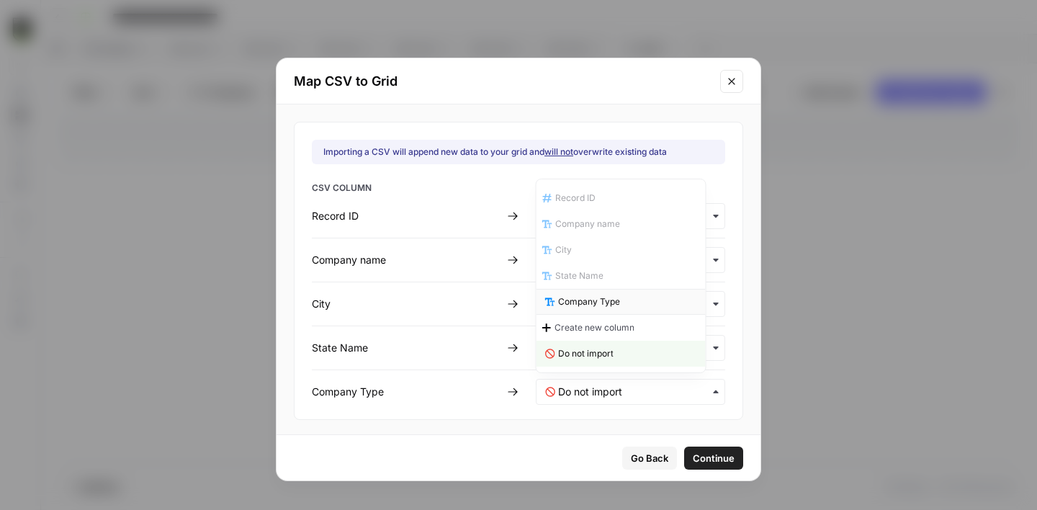
click at [599, 305] on span "Company Type" at bounding box center [589, 301] width 62 height 13
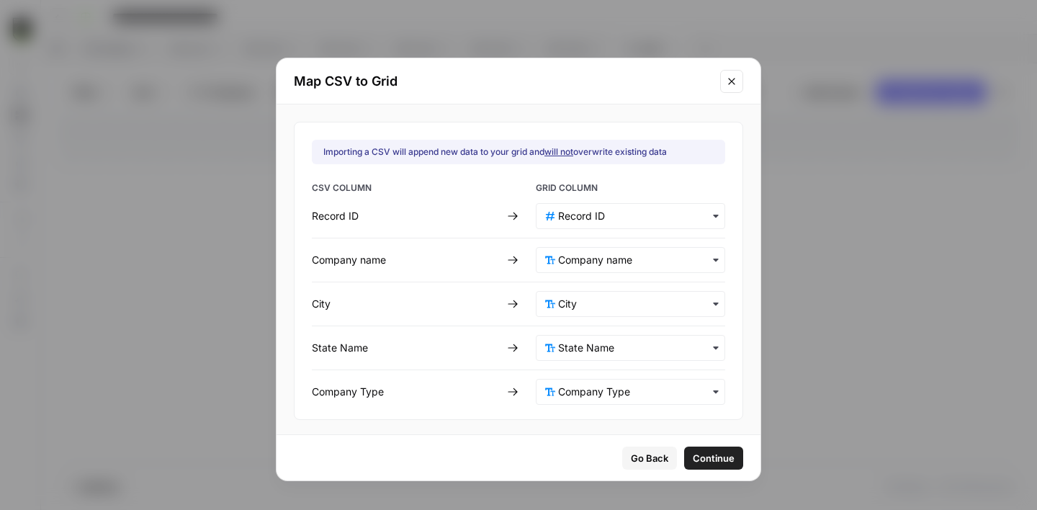
click at [694, 452] on span "Continue" at bounding box center [714, 458] width 42 height 14
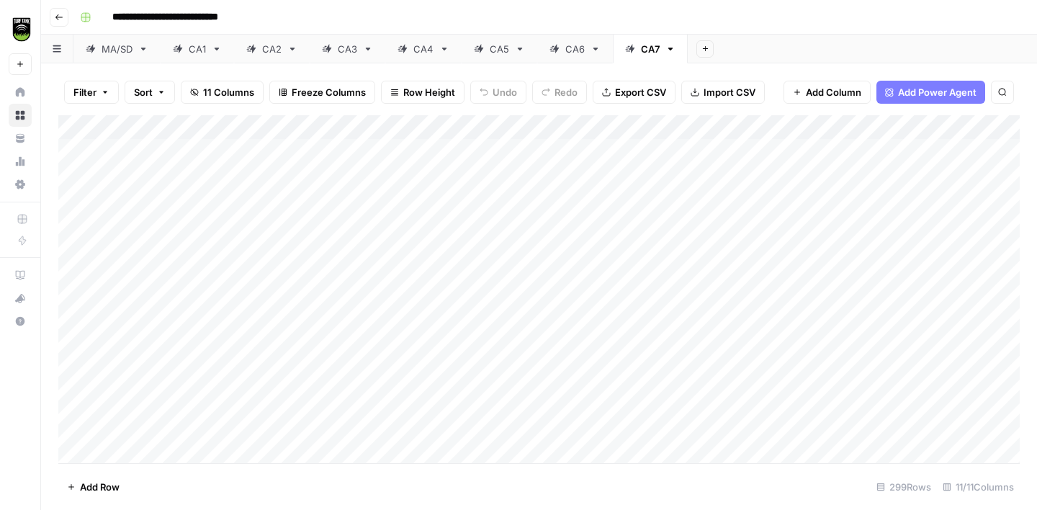
click at [571, 50] on div "CA6" at bounding box center [574, 49] width 19 height 14
click at [643, 50] on div "CA7" at bounding box center [650, 49] width 19 height 14
click at [684, 130] on div "Add Column" at bounding box center [539, 289] width 962 height 348
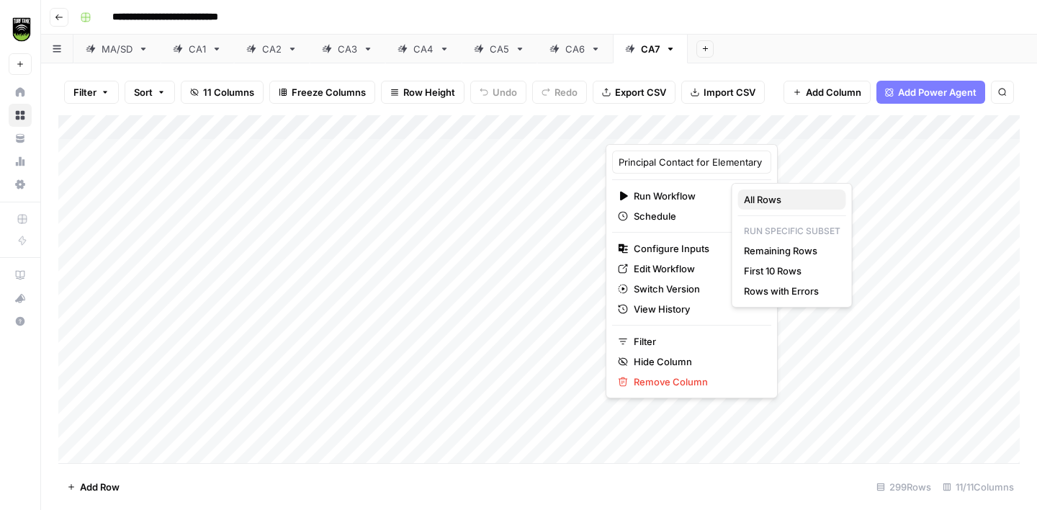
click at [756, 200] on span "All Rows" at bounding box center [789, 199] width 91 height 14
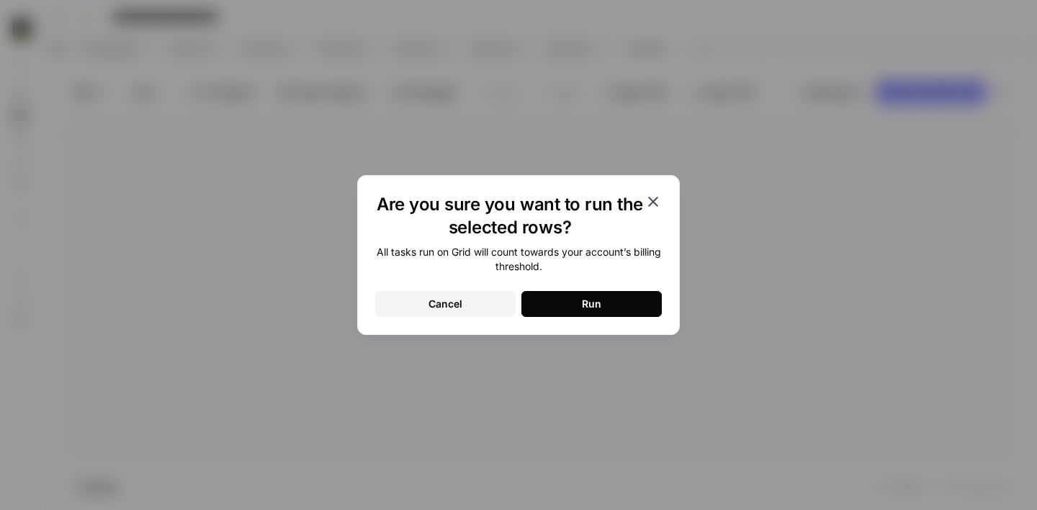
click at [606, 301] on button "Run" at bounding box center [591, 304] width 140 height 26
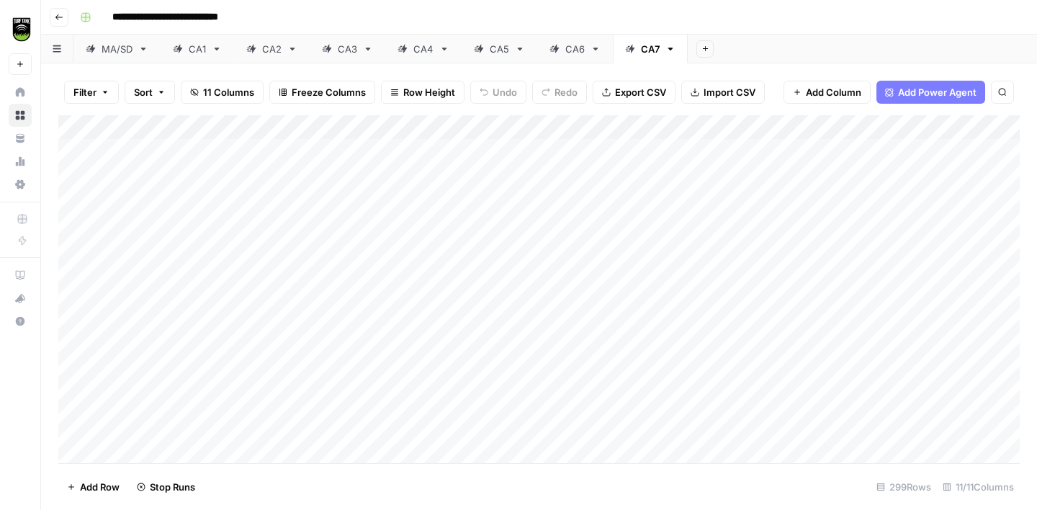
click at [565, 50] on div "CA6" at bounding box center [567, 49] width 35 height 14
click at [653, 48] on div "CA7" at bounding box center [650, 49] width 19 height 14
click at [567, 54] on div "CA6" at bounding box center [574, 49] width 19 height 14
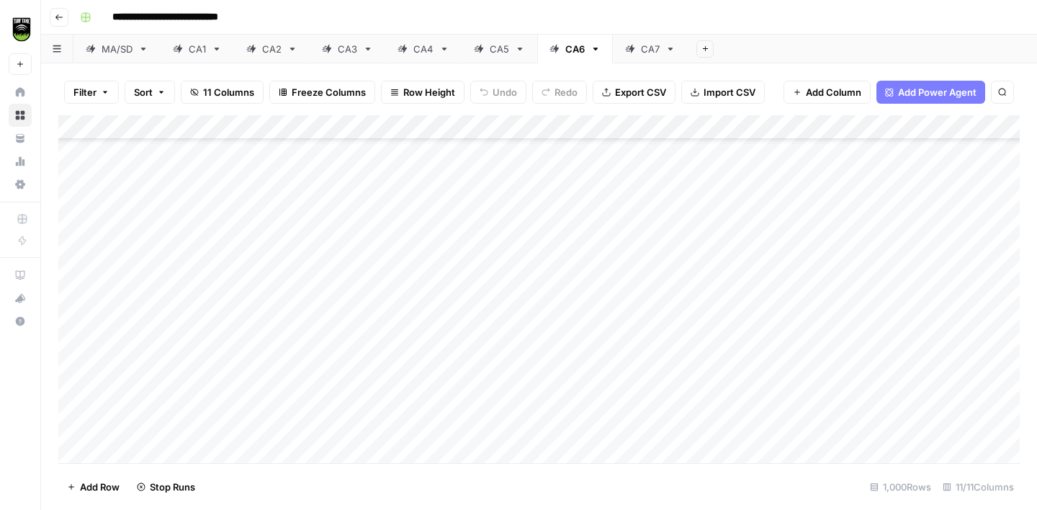
scroll to position [13311, 0]
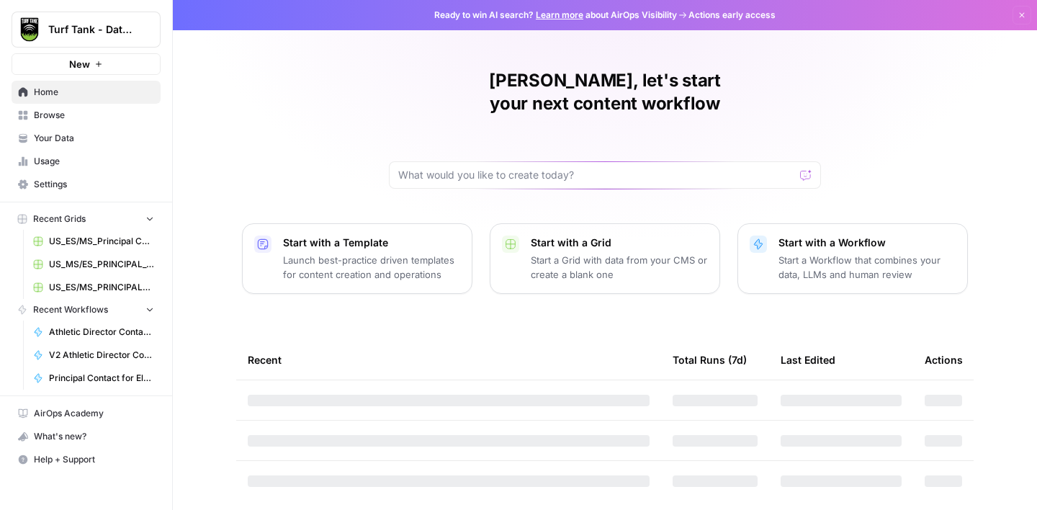
click at [99, 245] on span "US_ES/MS_Principal Contacts_1" at bounding box center [101, 241] width 105 height 13
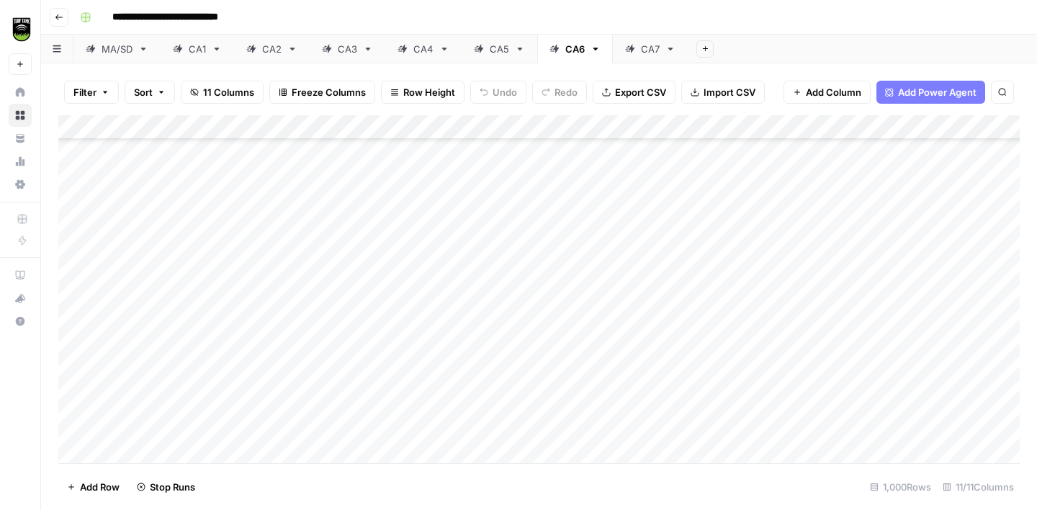
scroll to position [24190, 0]
click at [652, 55] on div "CA7" at bounding box center [650, 49] width 19 height 14
